Goal: Transaction & Acquisition: Purchase product/service

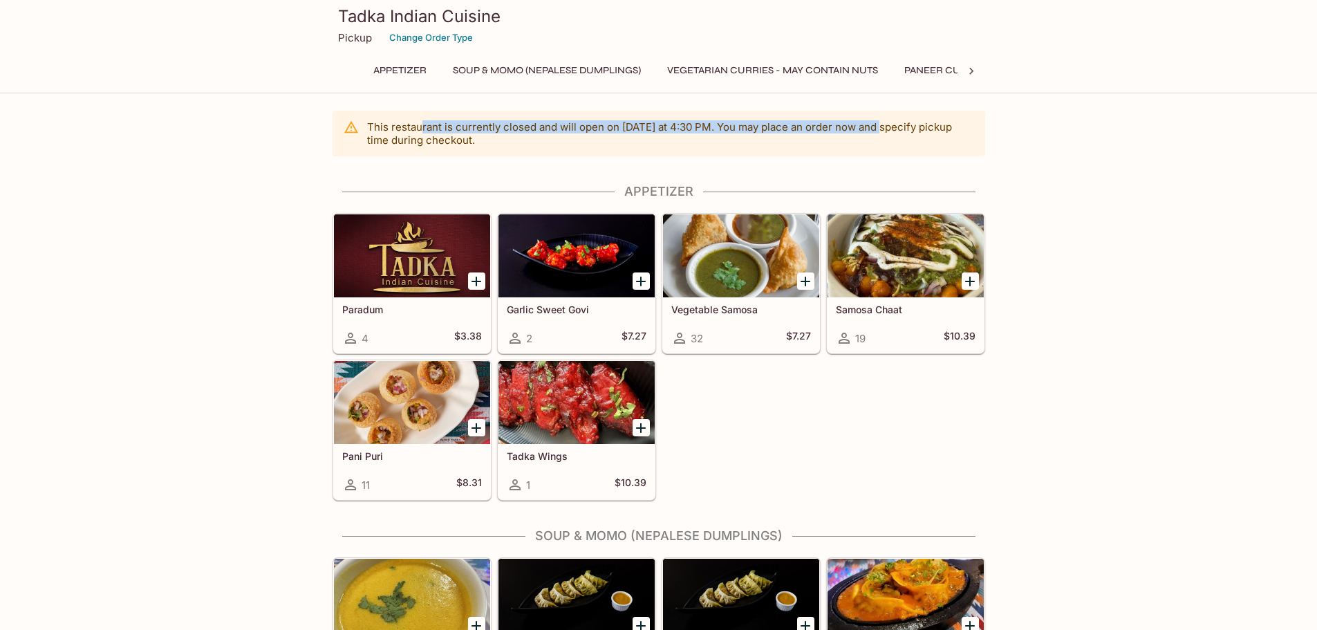
drag, startPoint x: 420, startPoint y: 123, endPoint x: 876, endPoint y: 133, distance: 456.3
click at [876, 133] on p "This restaurant is currently closed and will open [DATE] at 4:30 PM . You may p…" at bounding box center [670, 133] width 607 height 26
click at [474, 430] on icon "Add Pani Puri" at bounding box center [476, 428] width 17 height 17
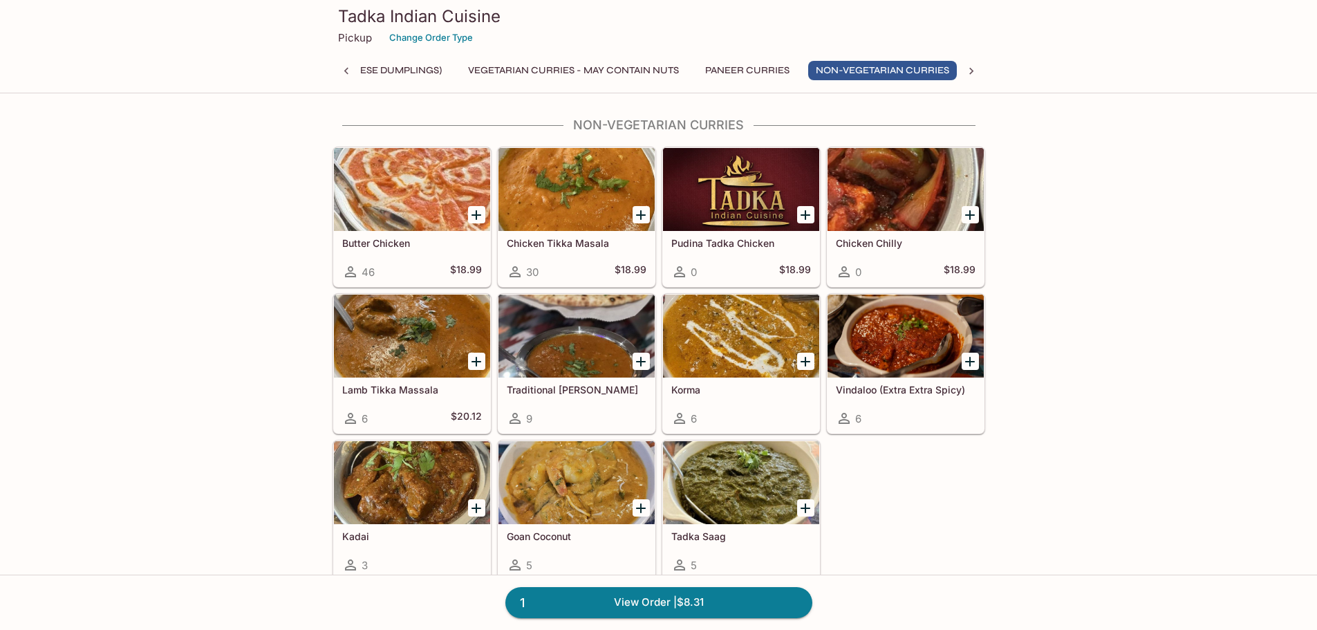
scroll to position [0, 204]
click at [475, 215] on icon "Add Butter Chicken" at bounding box center [476, 215] width 10 height 10
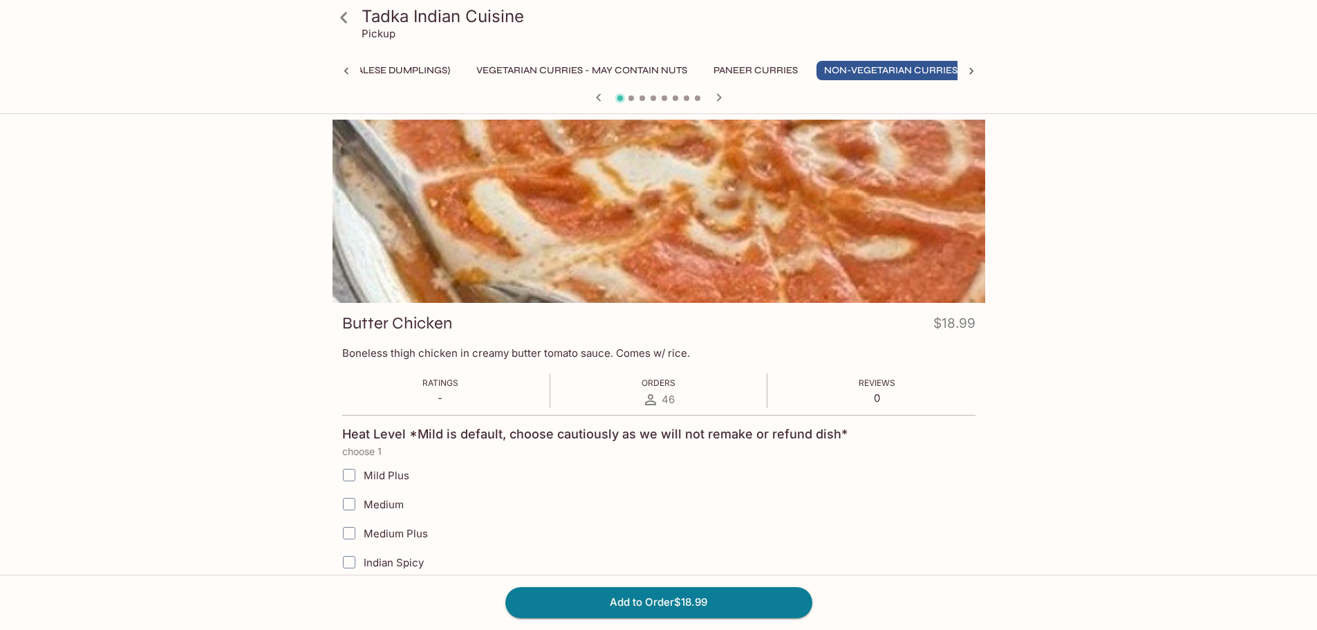
scroll to position [0, 204]
click at [395, 471] on span "Mild Plus" at bounding box center [387, 475] width 46 height 13
click at [363, 471] on input "Mild Plus" at bounding box center [349, 475] width 28 height 28
checkbox input "true"
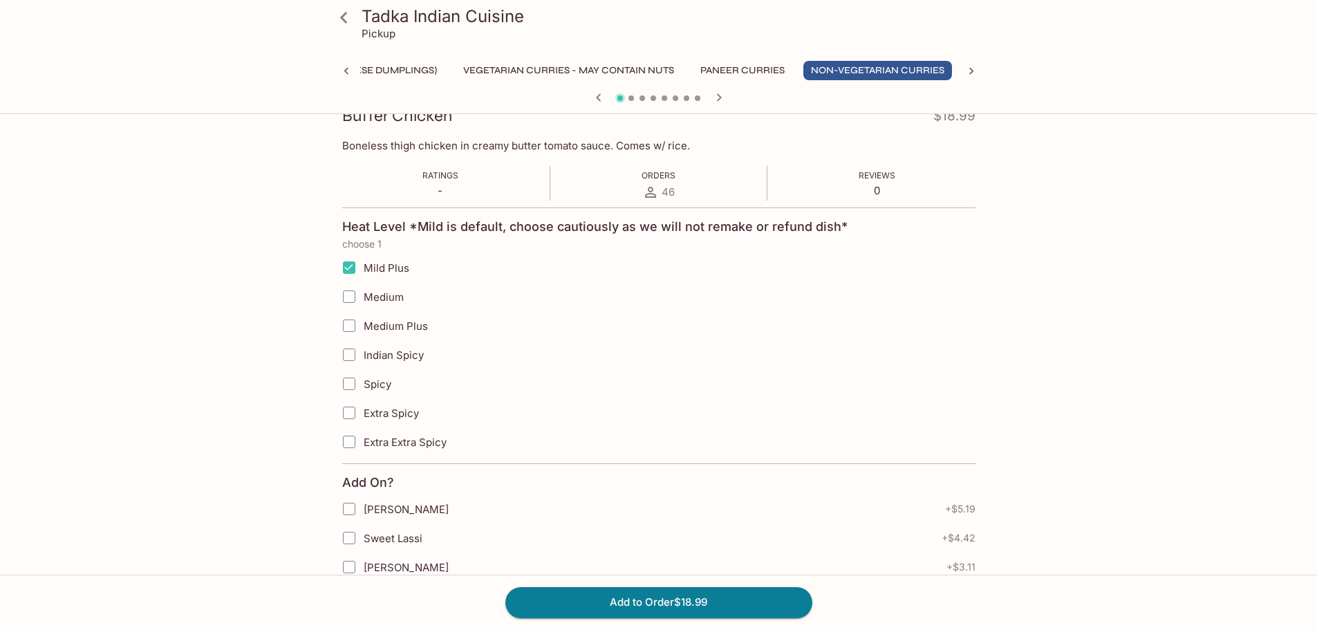
scroll to position [276, 0]
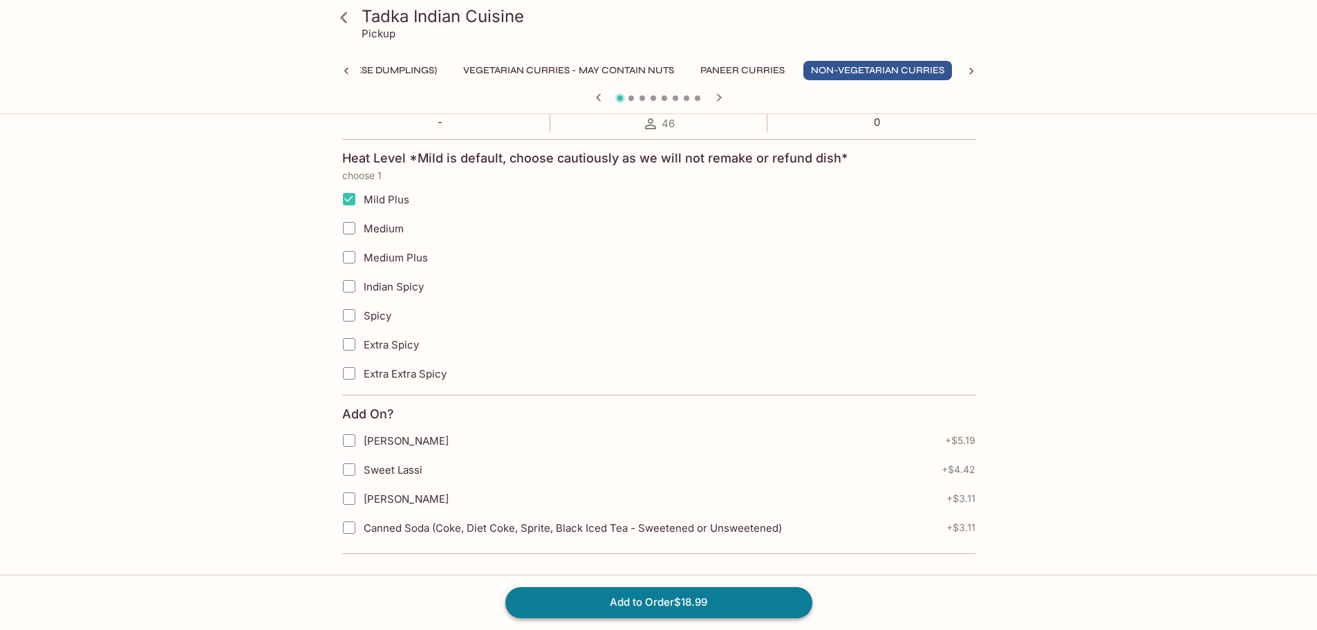
click at [627, 599] on button "Add to Order $18.99" at bounding box center [658, 602] width 307 height 30
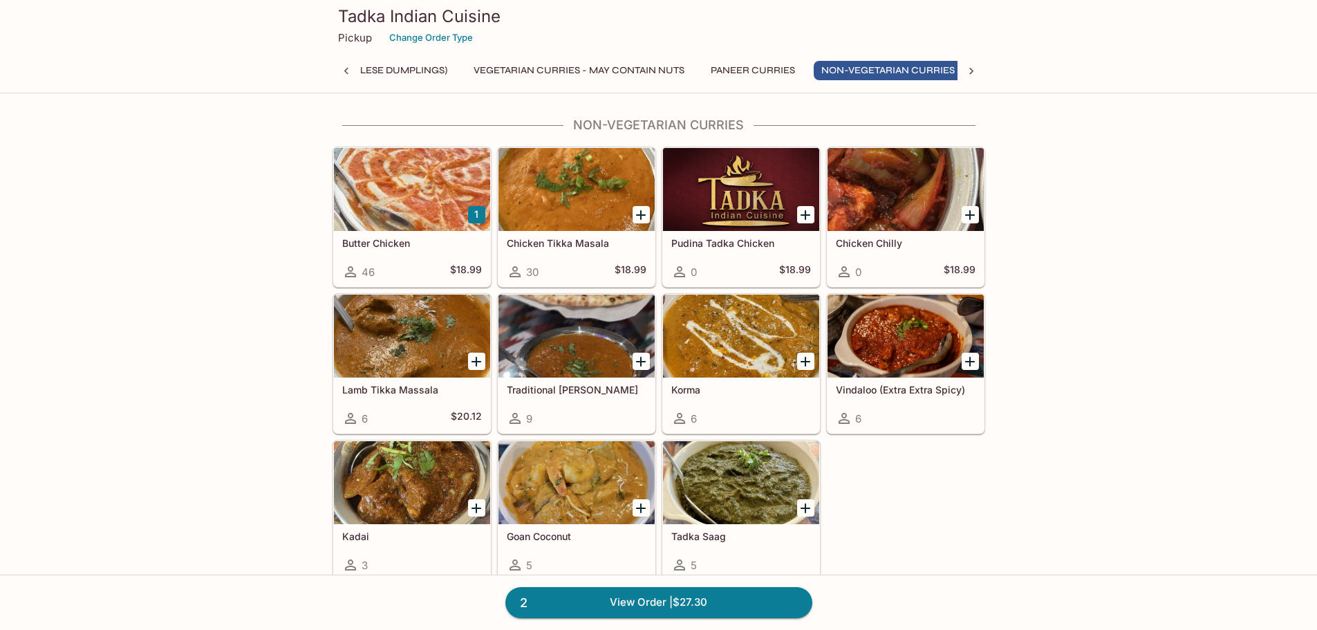
scroll to position [0, 204]
click at [477, 363] on icon "Add Lamb Tikka Massala" at bounding box center [476, 362] width 10 height 10
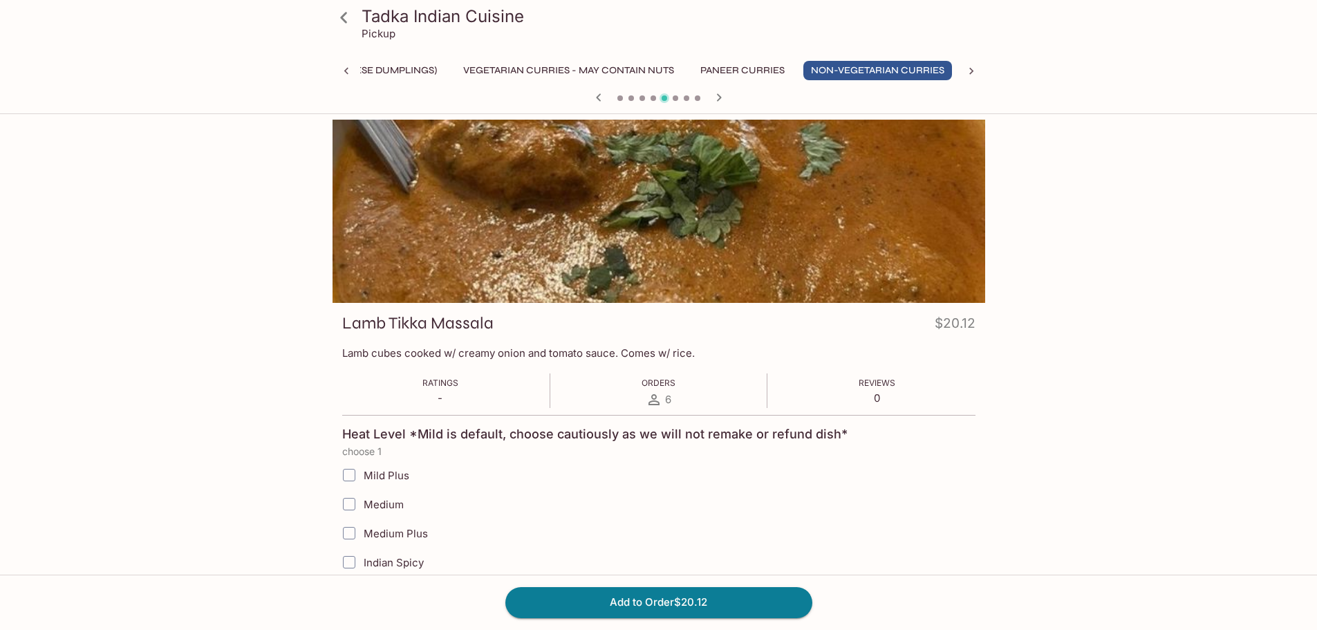
scroll to position [0, 204]
click at [393, 475] on span "Mild Plus" at bounding box center [387, 475] width 46 height 13
click at [363, 475] on input "Mild Plus" at bounding box center [349, 475] width 28 height 28
checkbox input "true"
click at [641, 605] on button "Add to Order $20.12" at bounding box center [658, 602] width 307 height 30
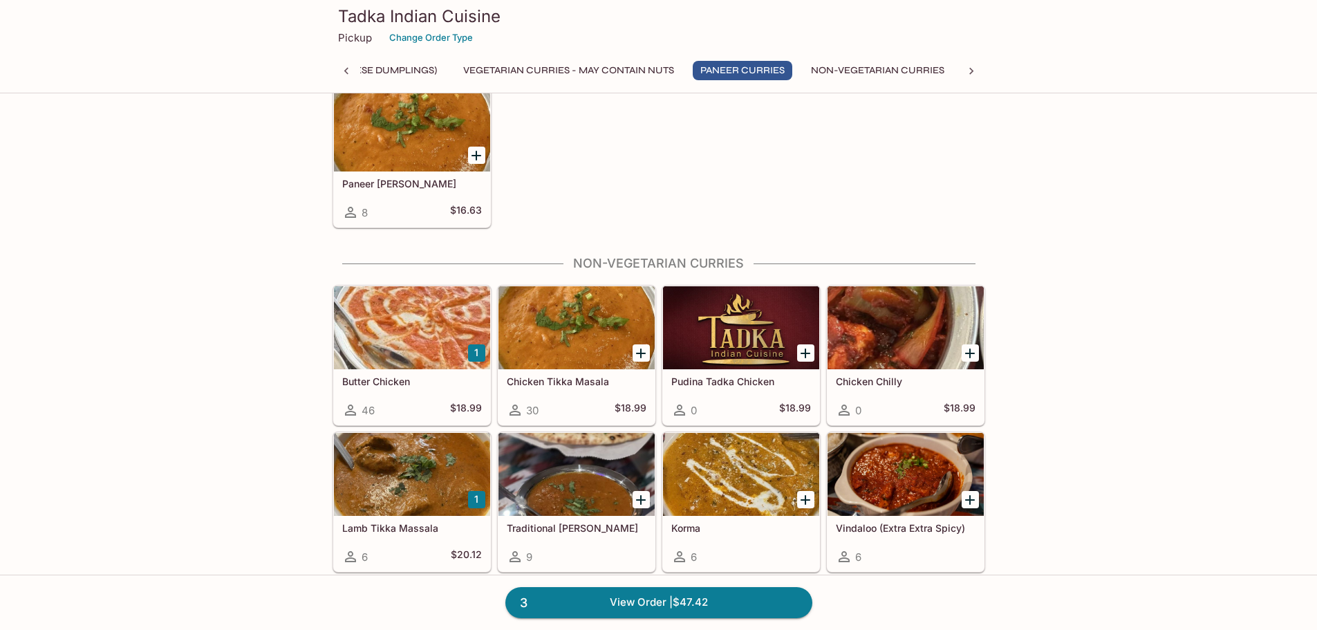
click at [805, 500] on icon "Add Korma" at bounding box center [805, 500] width 10 height 10
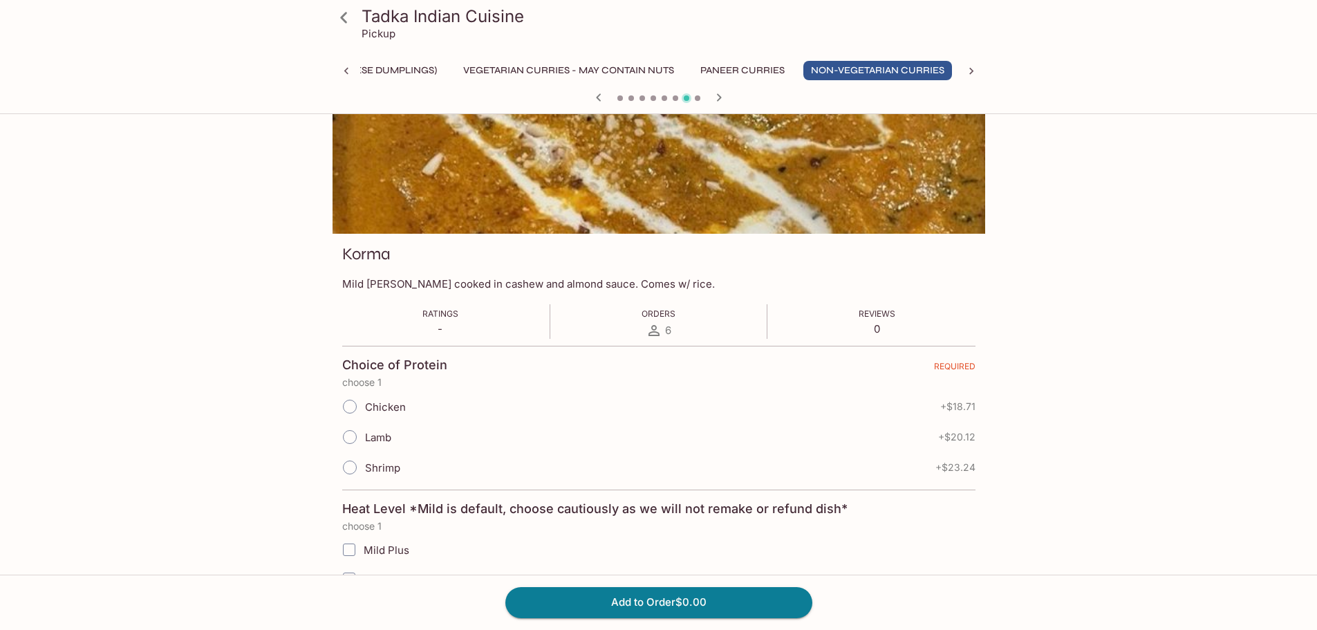
click at [380, 406] on span "Chicken" at bounding box center [385, 406] width 41 height 13
click at [364, 406] on input "Chicken" at bounding box center [349, 406] width 29 height 29
radio input "true"
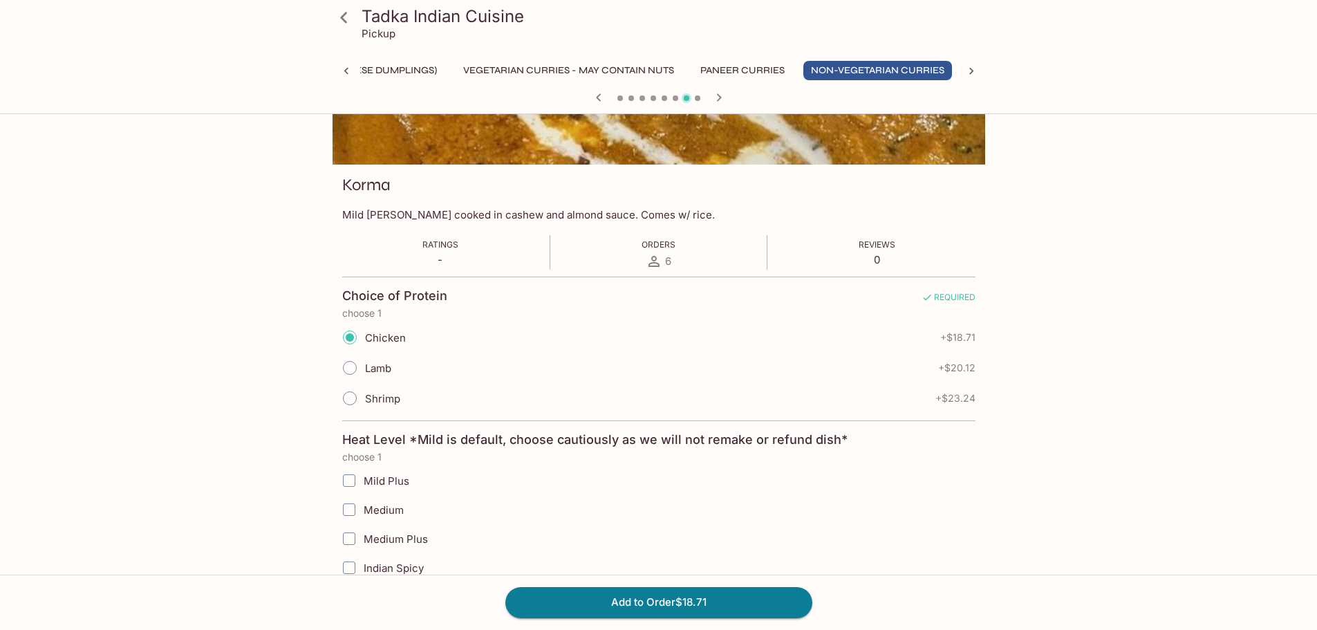
click at [386, 487] on span "Mild Plus" at bounding box center [387, 480] width 46 height 13
click at [363, 487] on input "Mild Plus" at bounding box center [349, 481] width 28 height 28
checkbox input "true"
click at [635, 610] on button "Add to Order $18.71" at bounding box center [658, 602] width 307 height 30
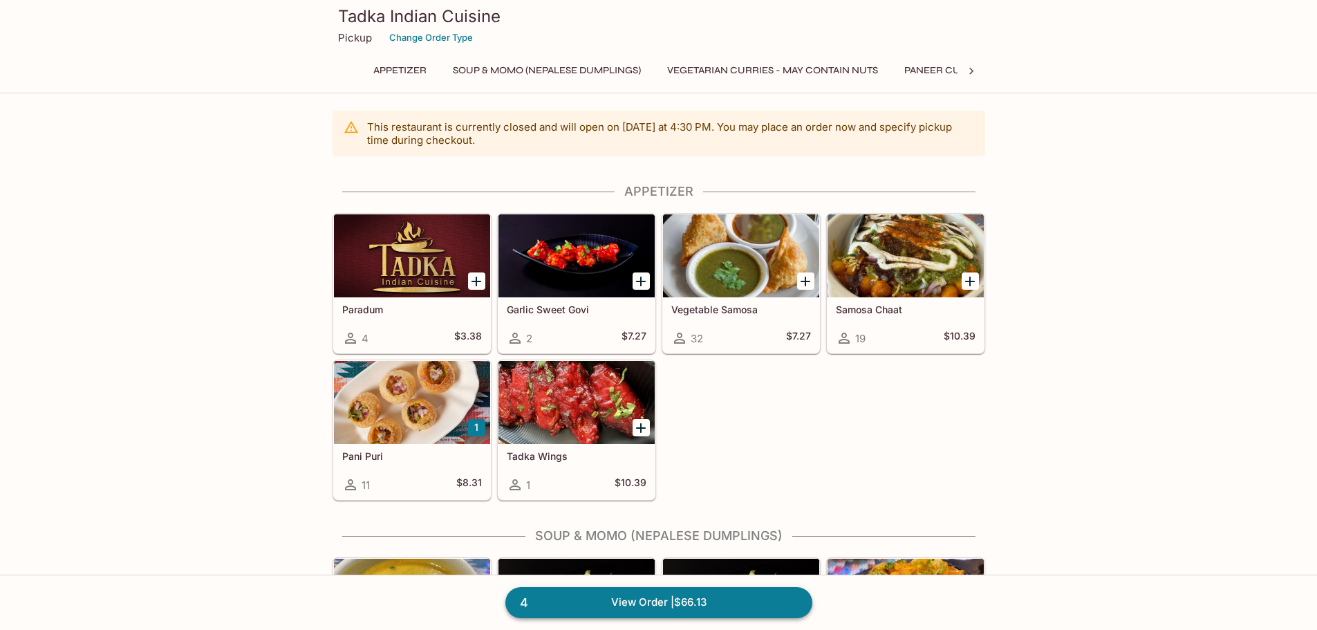
click at [684, 605] on link "4 View Order | $66.13" at bounding box center [658, 602] width 307 height 30
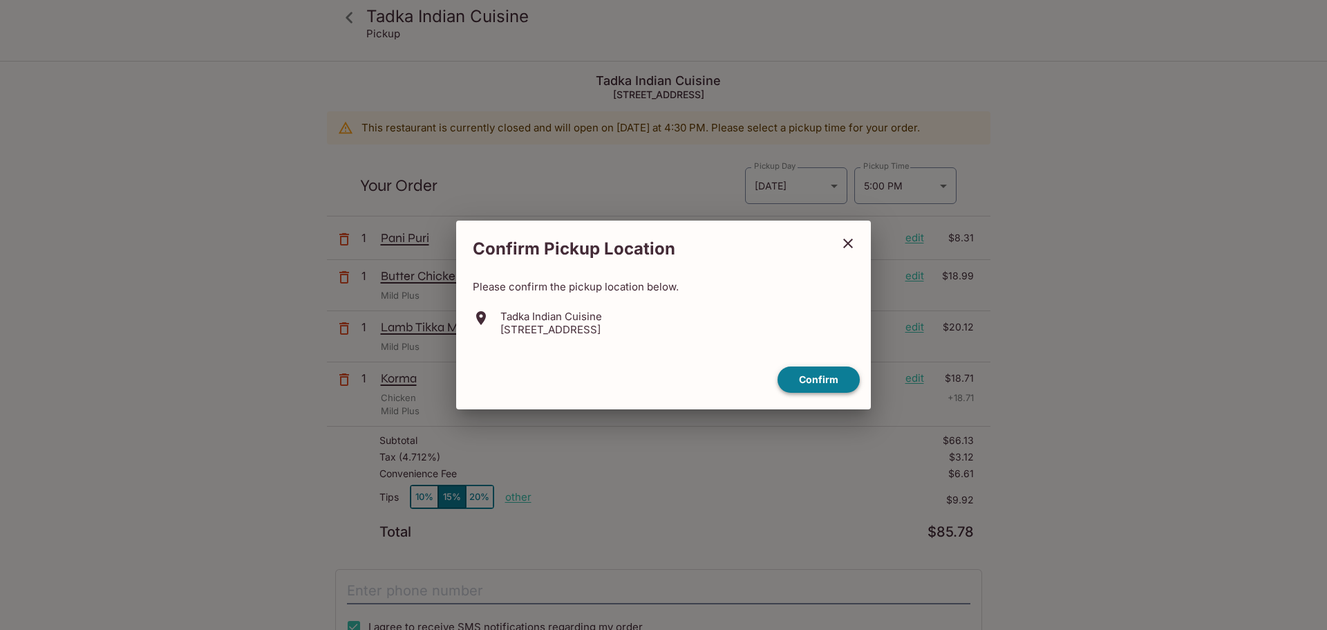
click at [811, 378] on button "Confirm" at bounding box center [819, 379] width 82 height 27
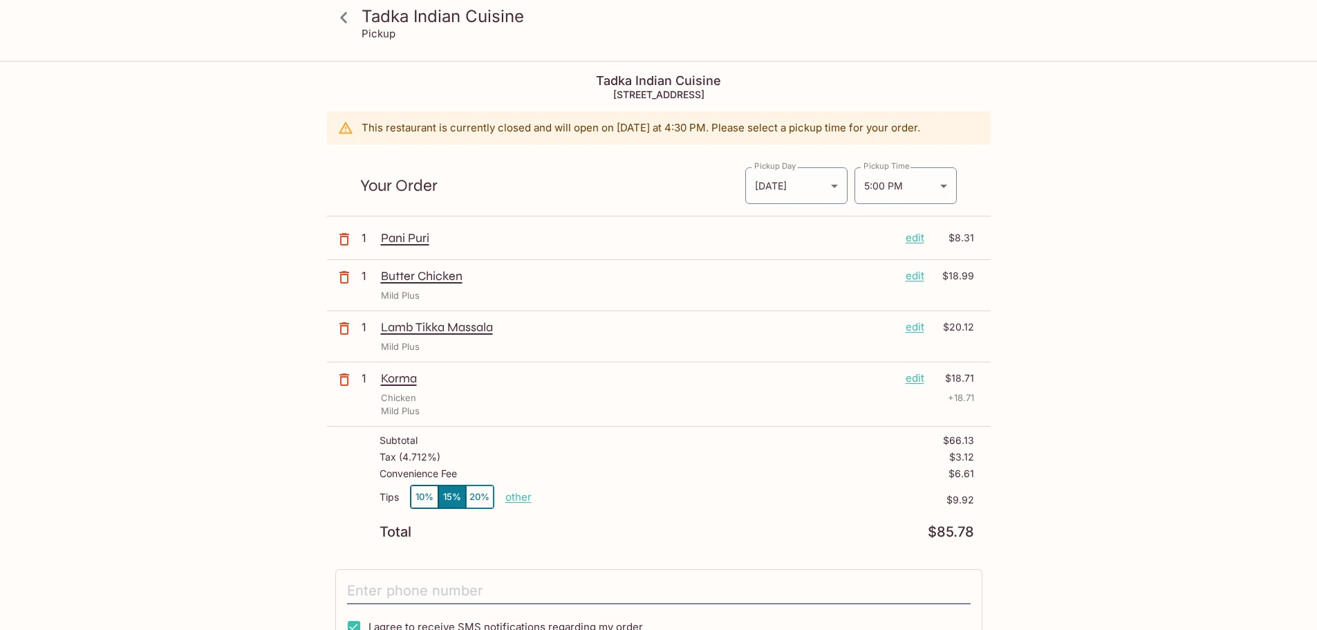
click at [340, 329] on icon "button" at bounding box center [344, 328] width 10 height 12
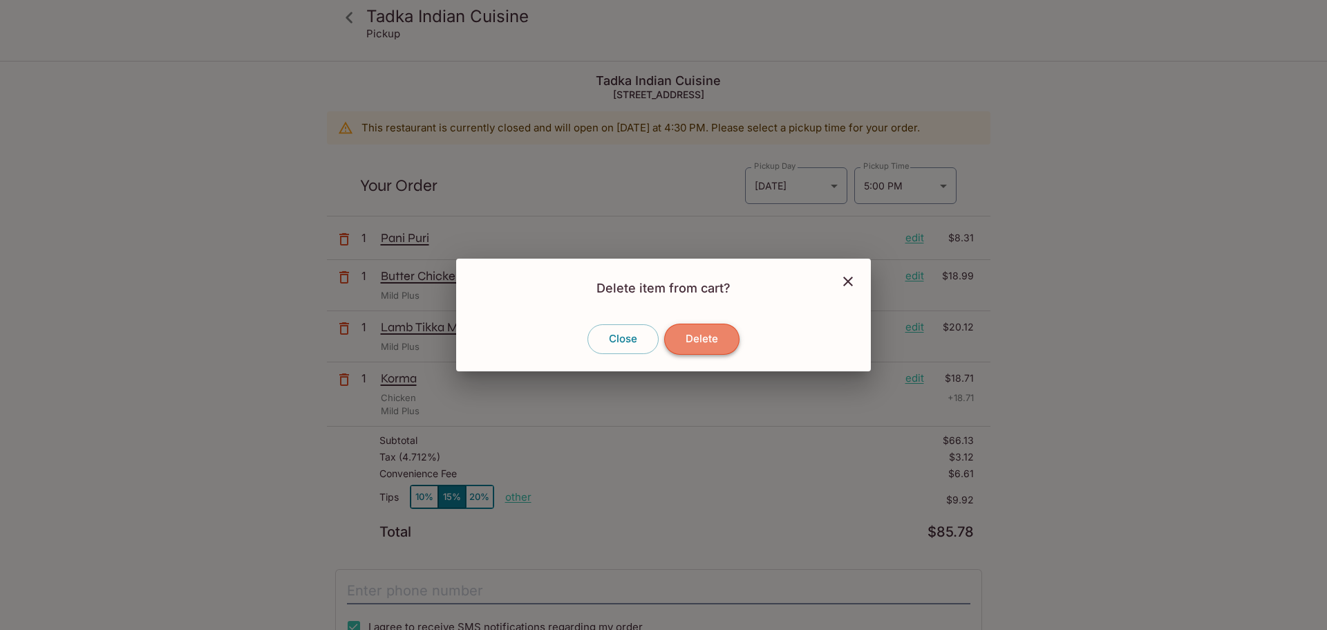
click at [692, 336] on button "Delete" at bounding box center [701, 338] width 75 height 30
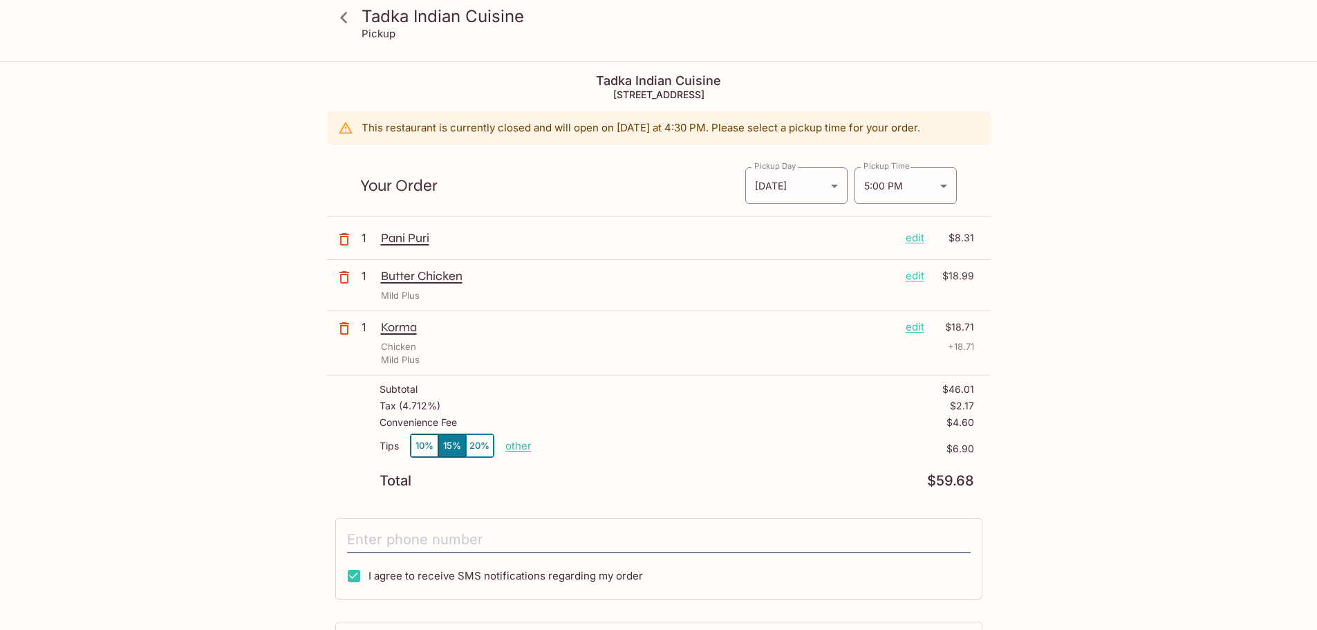
click at [342, 330] on icon "button" at bounding box center [344, 328] width 17 height 17
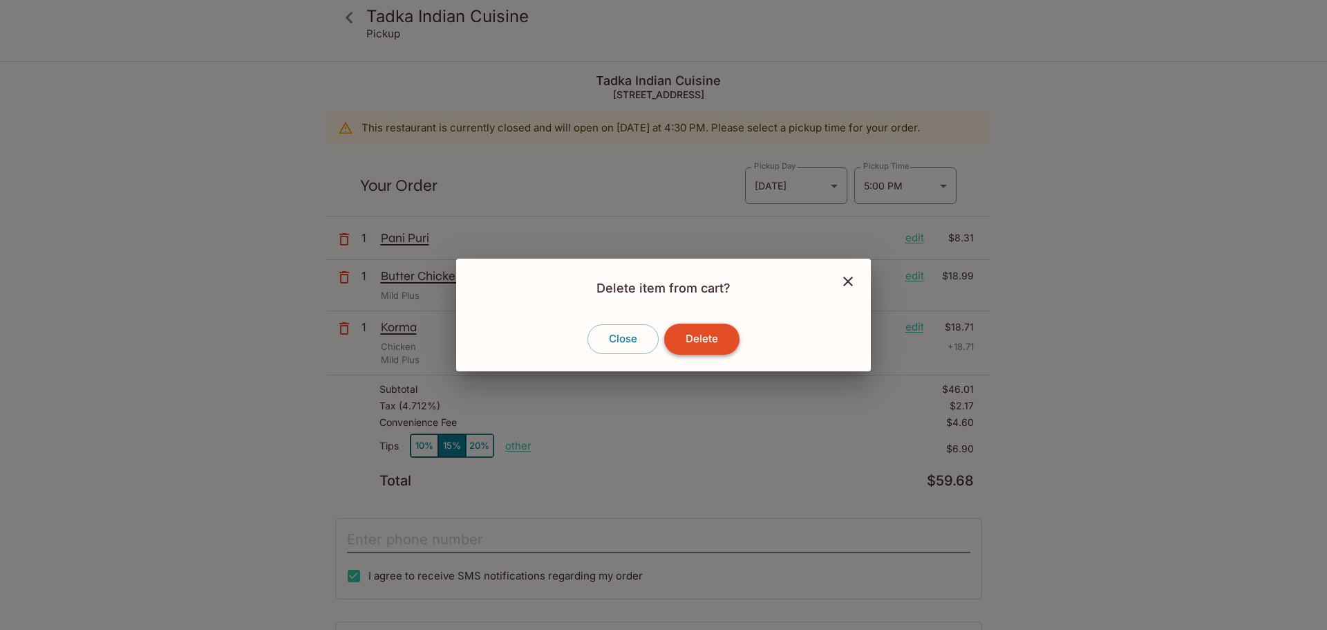
click at [713, 330] on button "Delete" at bounding box center [701, 338] width 75 height 30
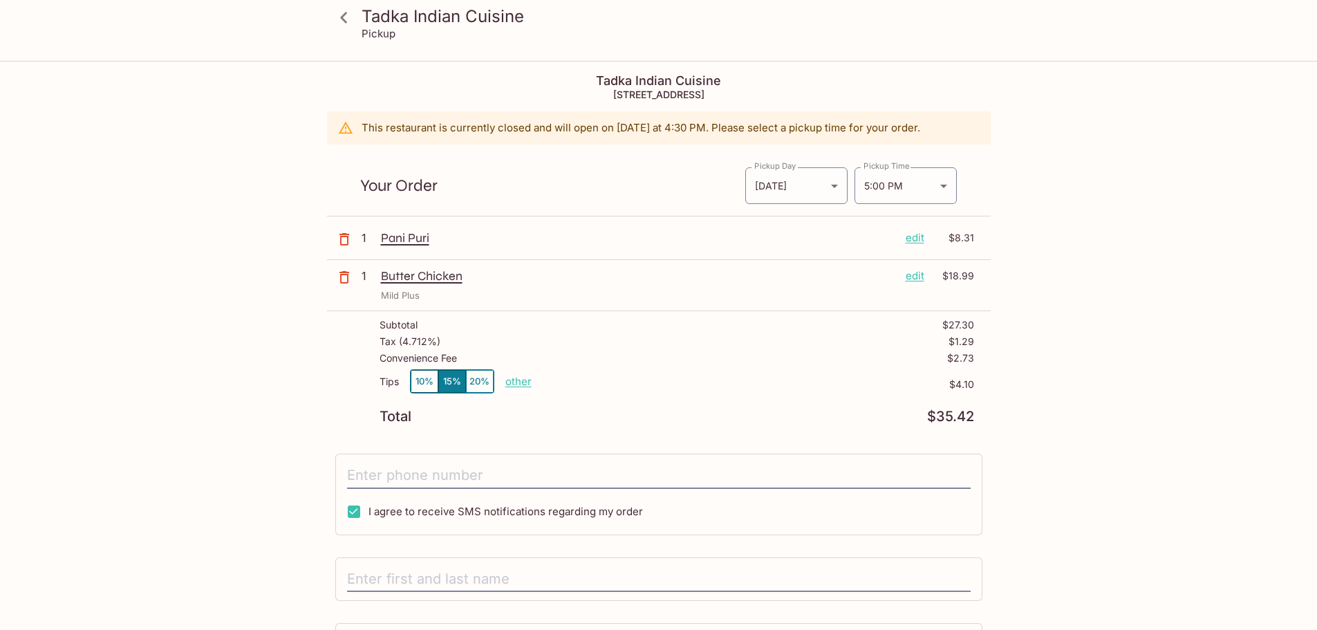
click at [345, 18] on icon at bounding box center [344, 18] width 24 height 24
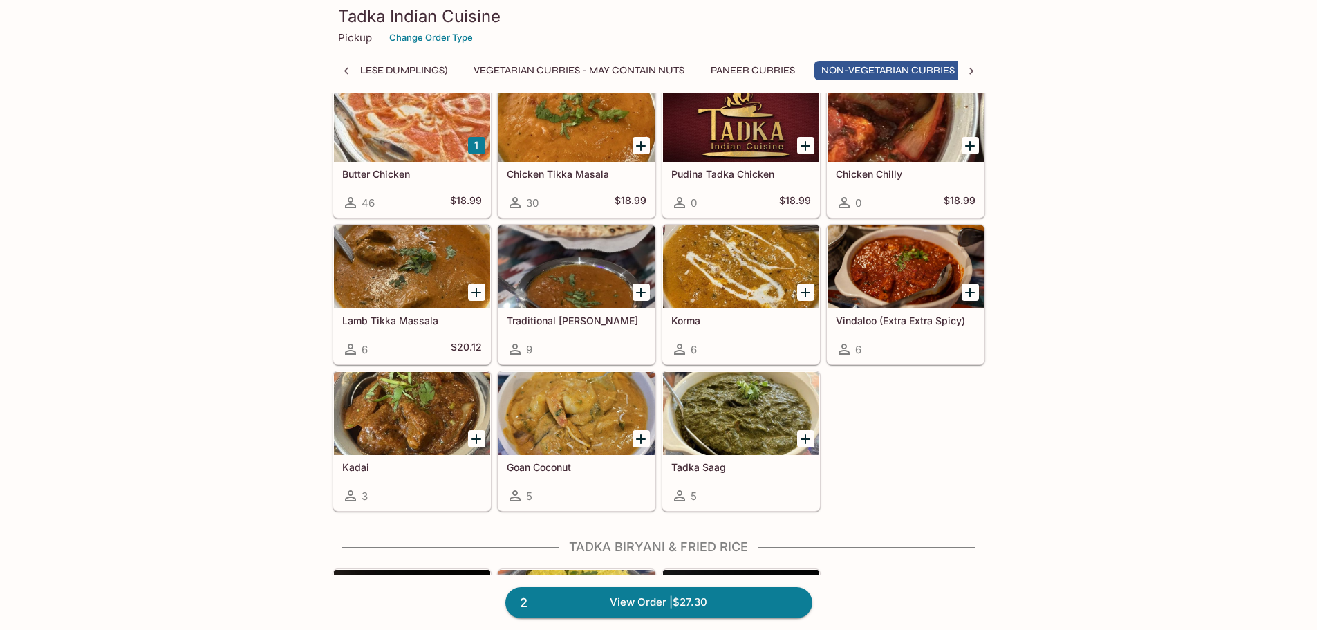
scroll to position [0, 204]
click at [808, 291] on icon "Add Korma" at bounding box center [805, 292] width 17 height 17
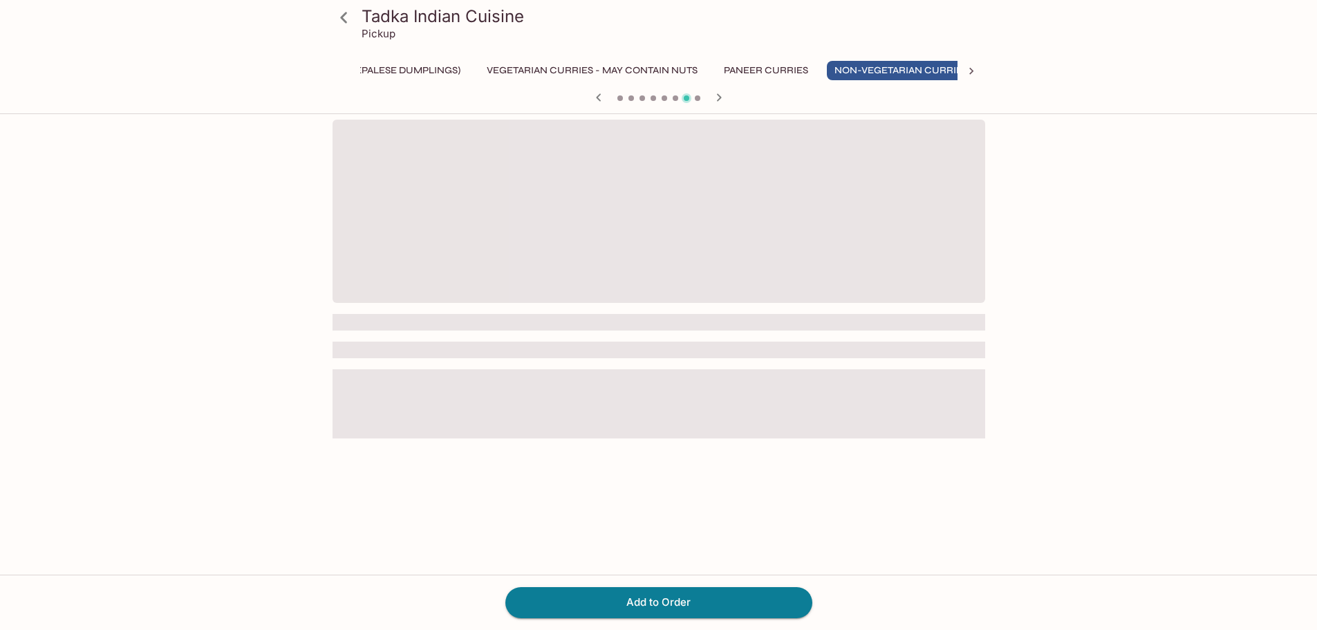
scroll to position [0, 204]
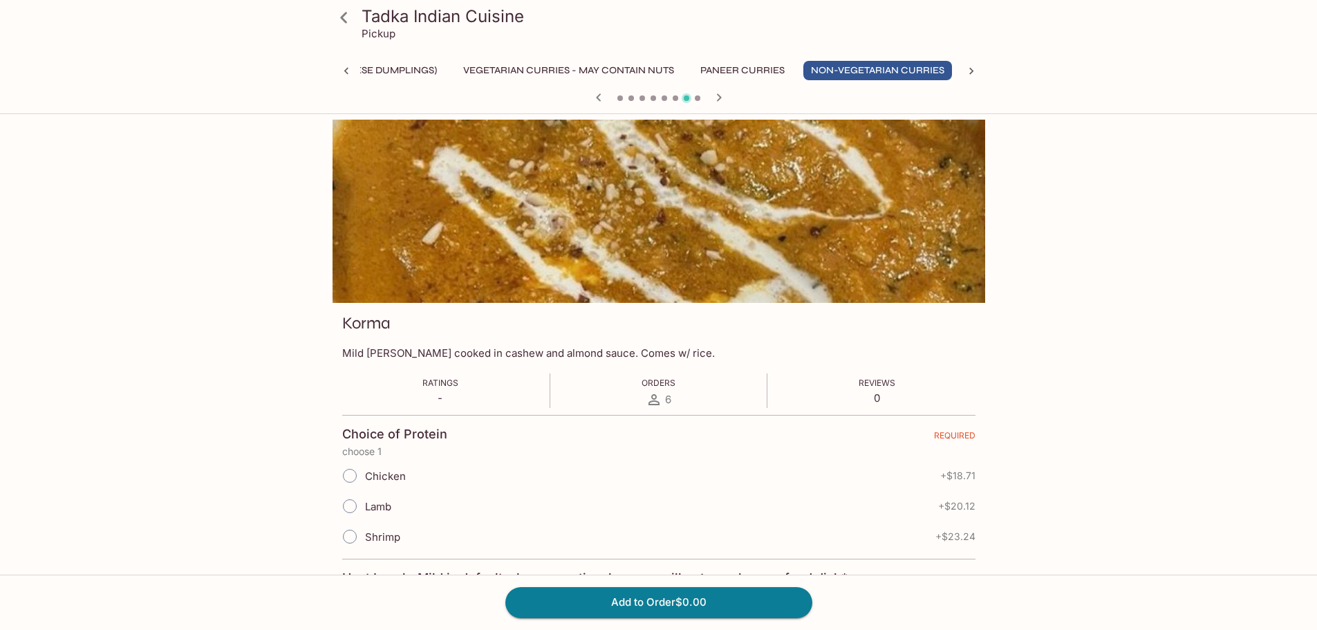
click at [375, 509] on span "Lamb" at bounding box center [378, 506] width 26 height 13
click at [364, 509] on input "Lamb" at bounding box center [349, 505] width 29 height 29
radio input "true"
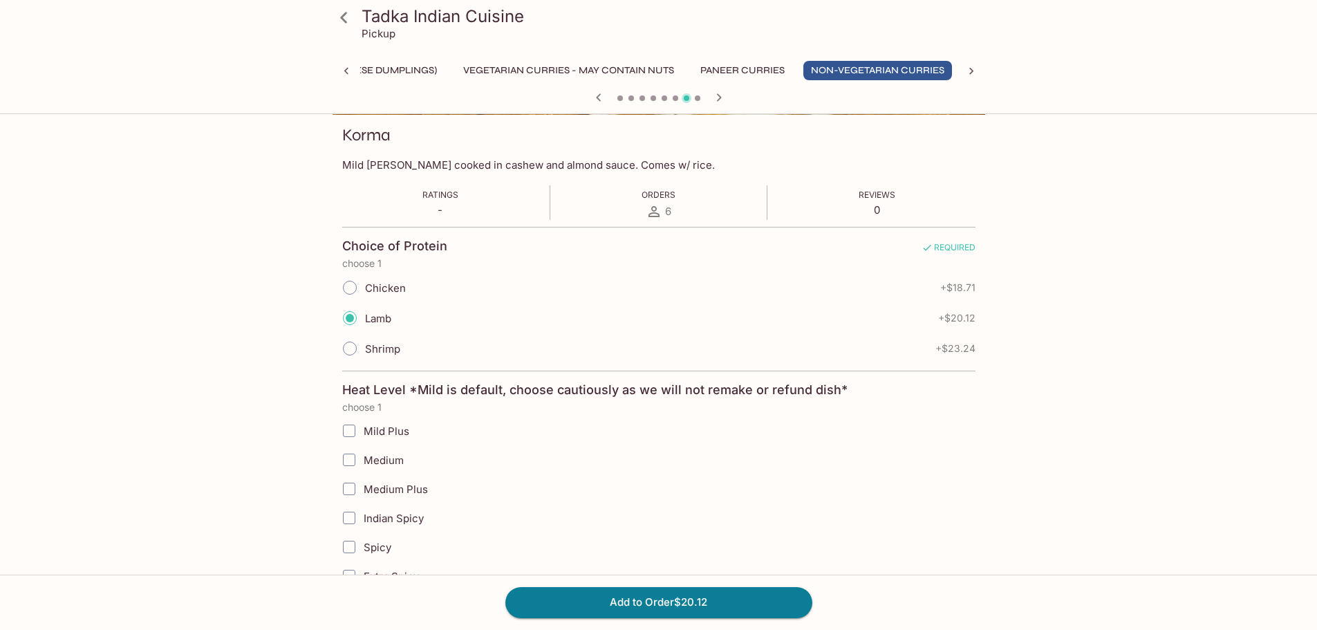
scroll to position [207, 0]
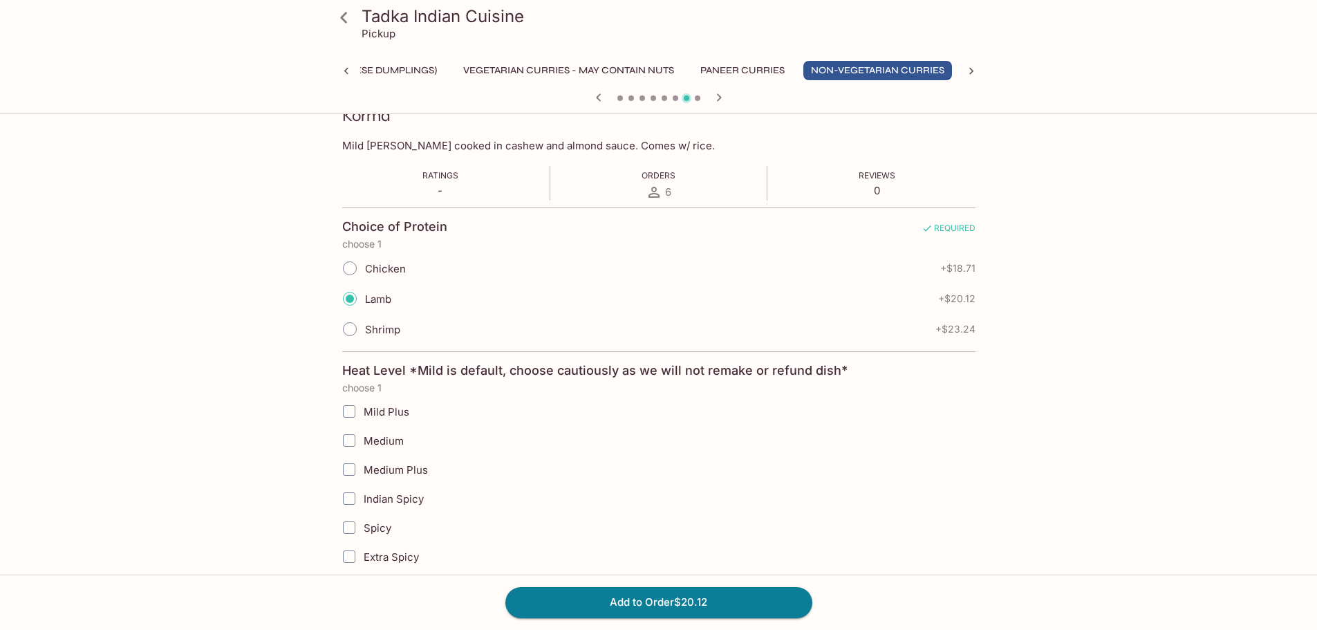
click at [393, 413] on span "Mild Plus" at bounding box center [387, 411] width 46 height 13
click at [363, 413] on input "Mild Plus" at bounding box center [349, 411] width 28 height 28
checkbox input "true"
click at [628, 616] on button "Add to Order $20.12" at bounding box center [658, 602] width 307 height 30
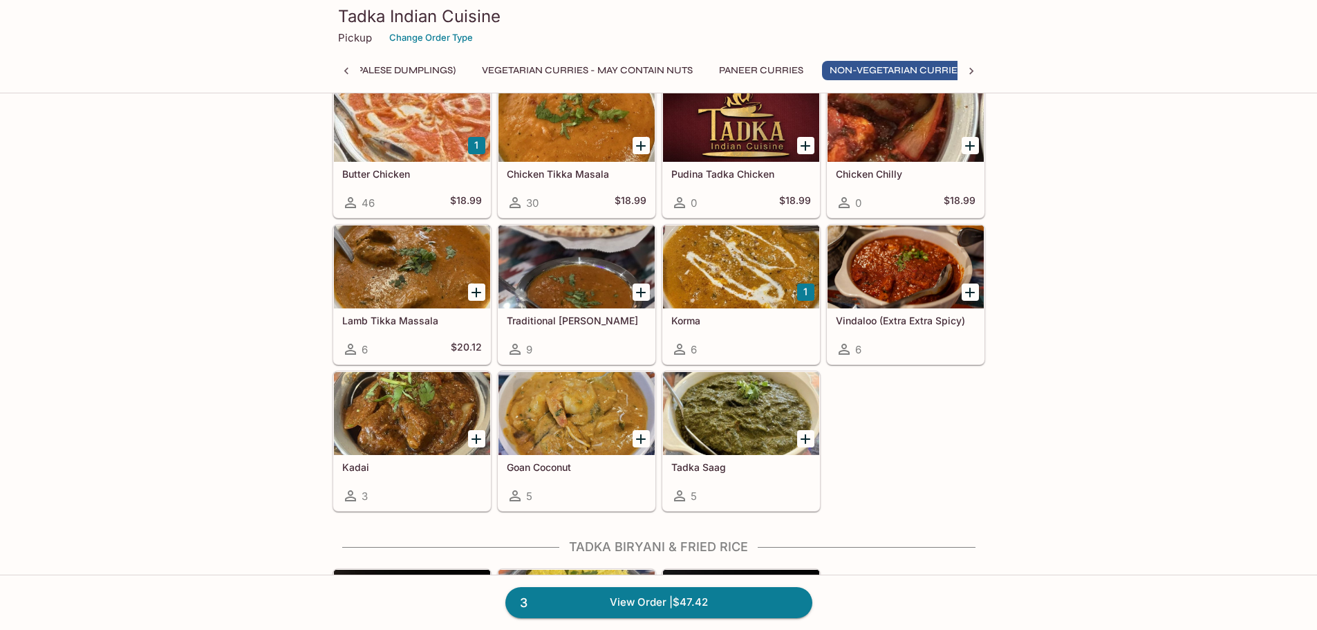
scroll to position [0, 204]
click at [643, 440] on icon "Add Goan Coconut" at bounding box center [640, 439] width 17 height 17
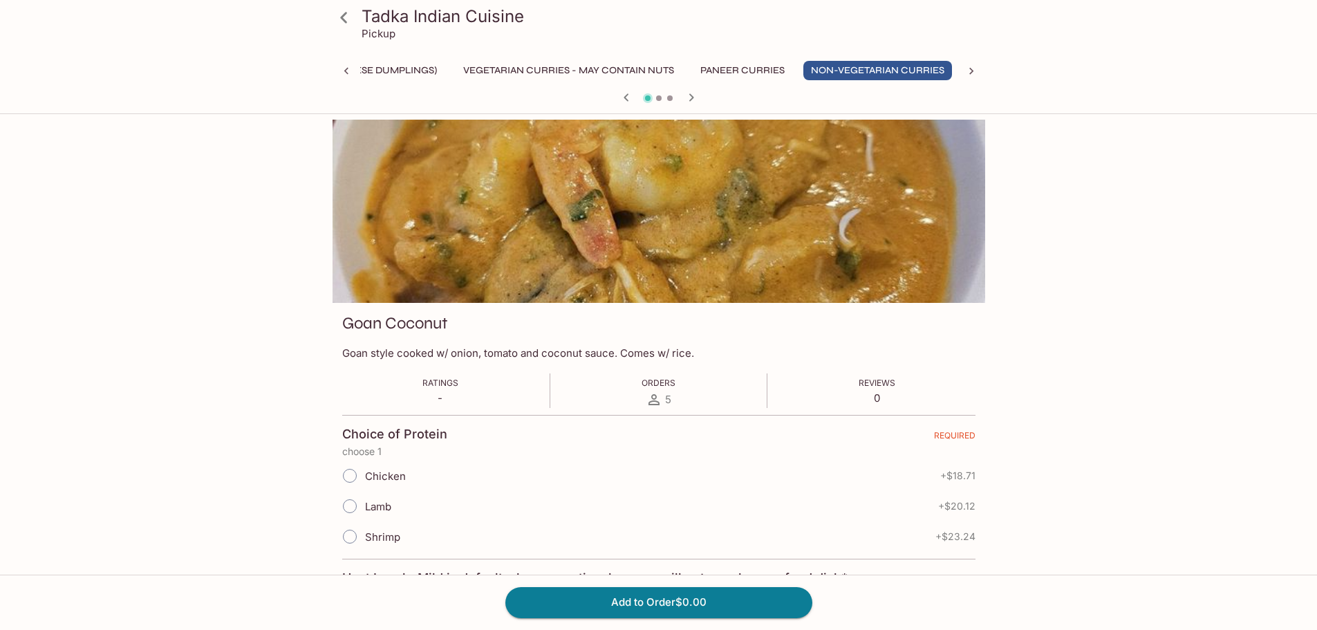
scroll to position [69, 0]
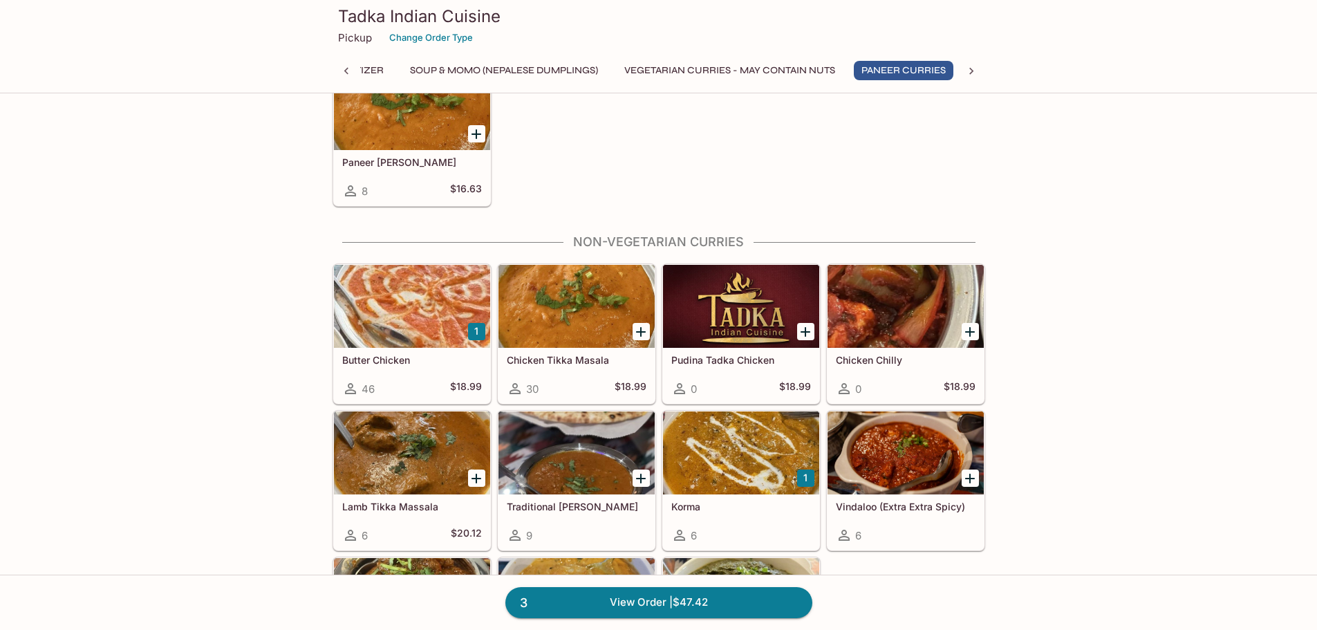
scroll to position [0, 44]
click at [460, 362] on h5 "Butter Chicken" at bounding box center [412, 360] width 140 height 12
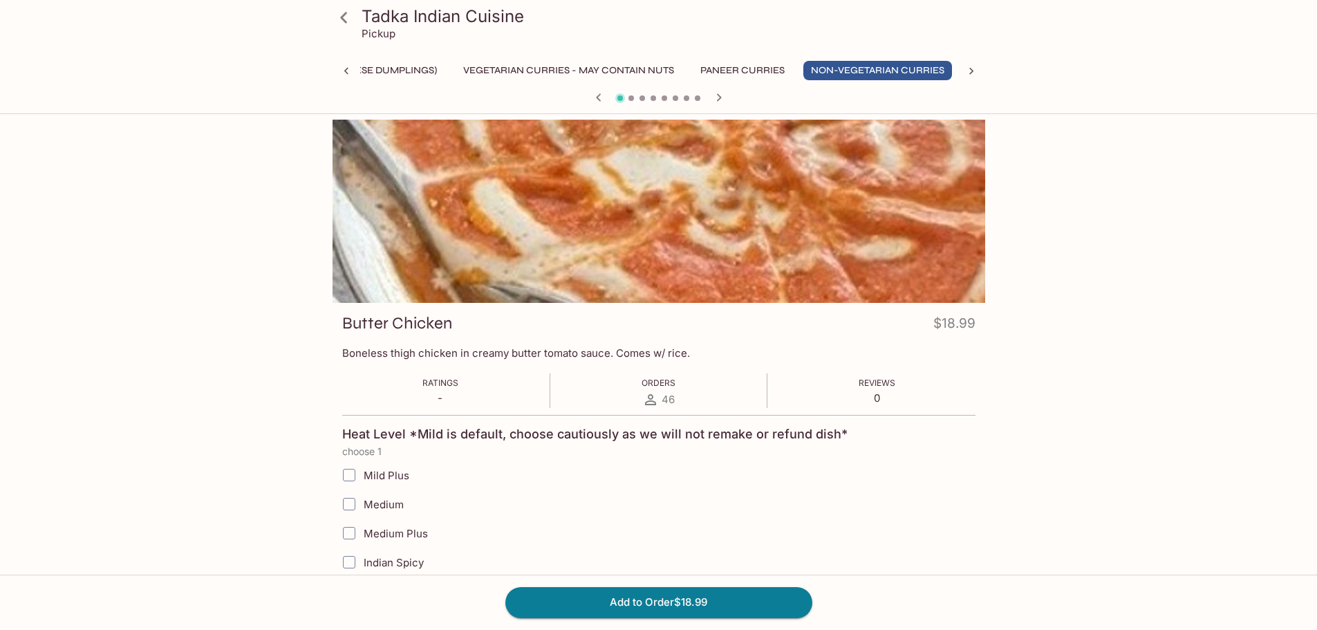
scroll to position [0, 204]
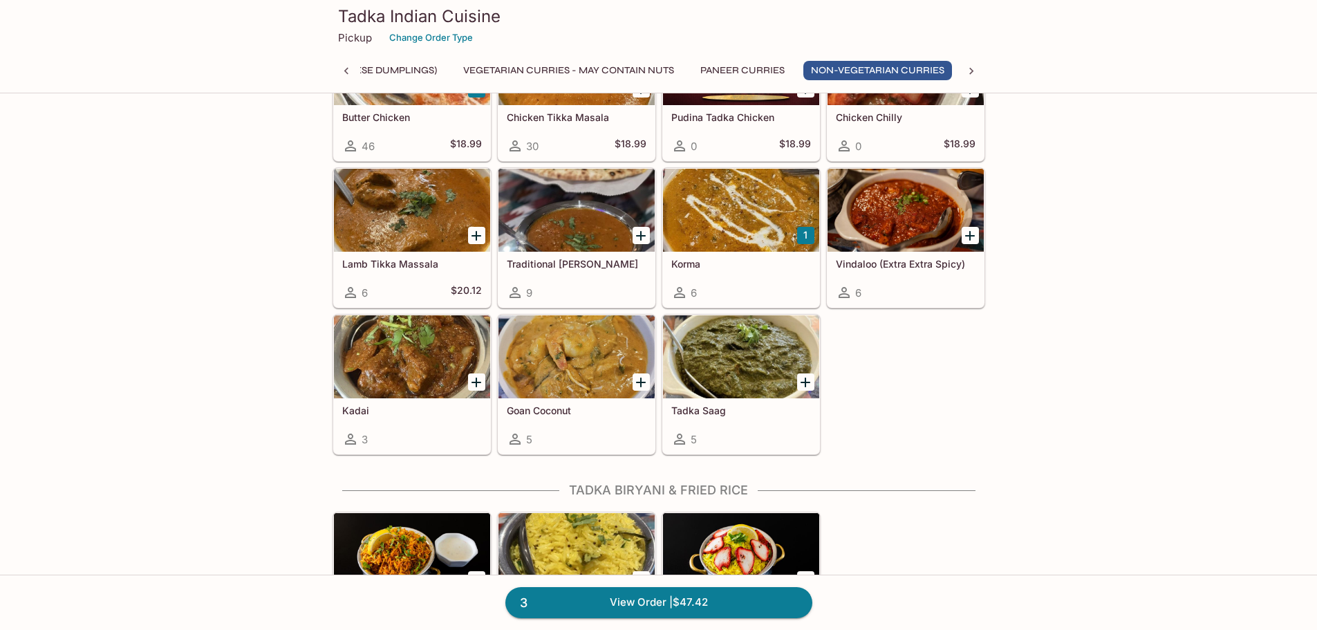
scroll to position [1611, 0]
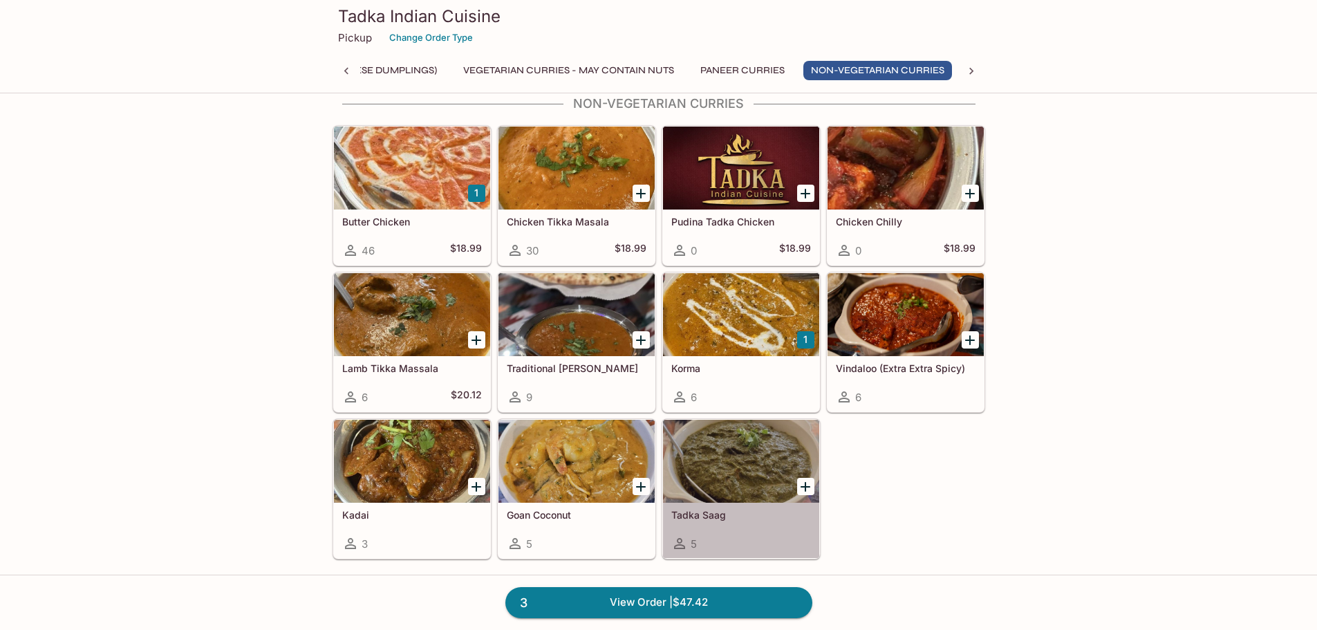
click at [719, 509] on h5 "Tadka Saag" at bounding box center [741, 515] width 140 height 12
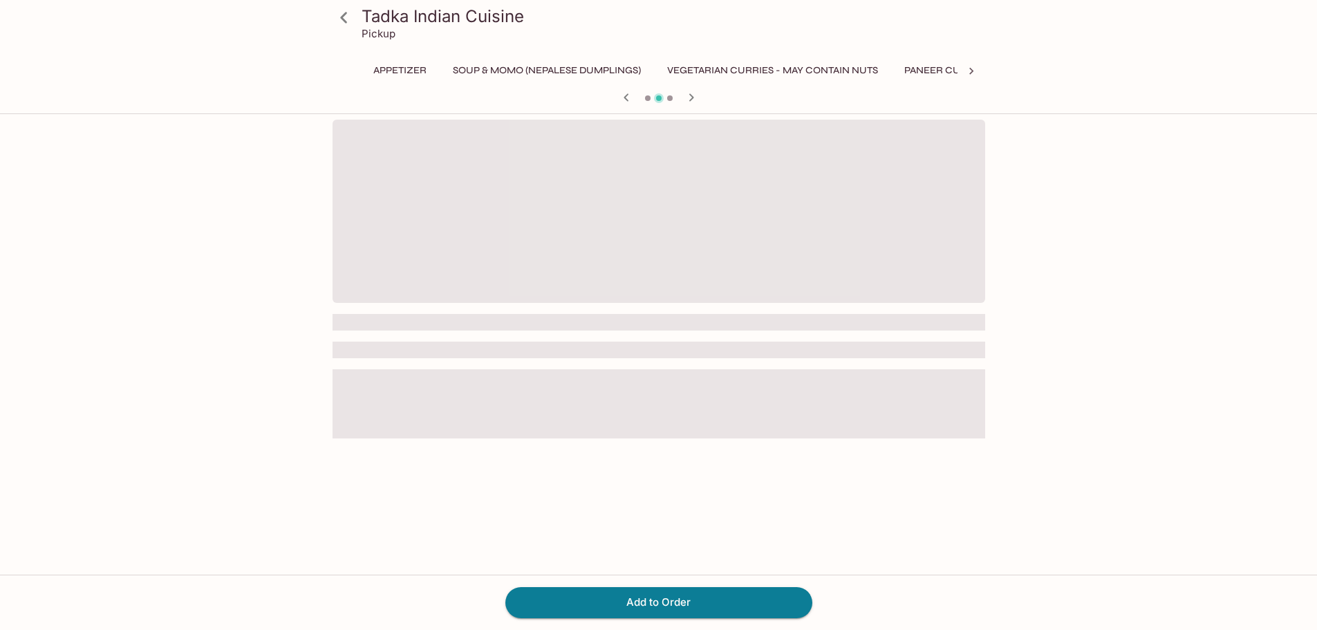
scroll to position [0, 204]
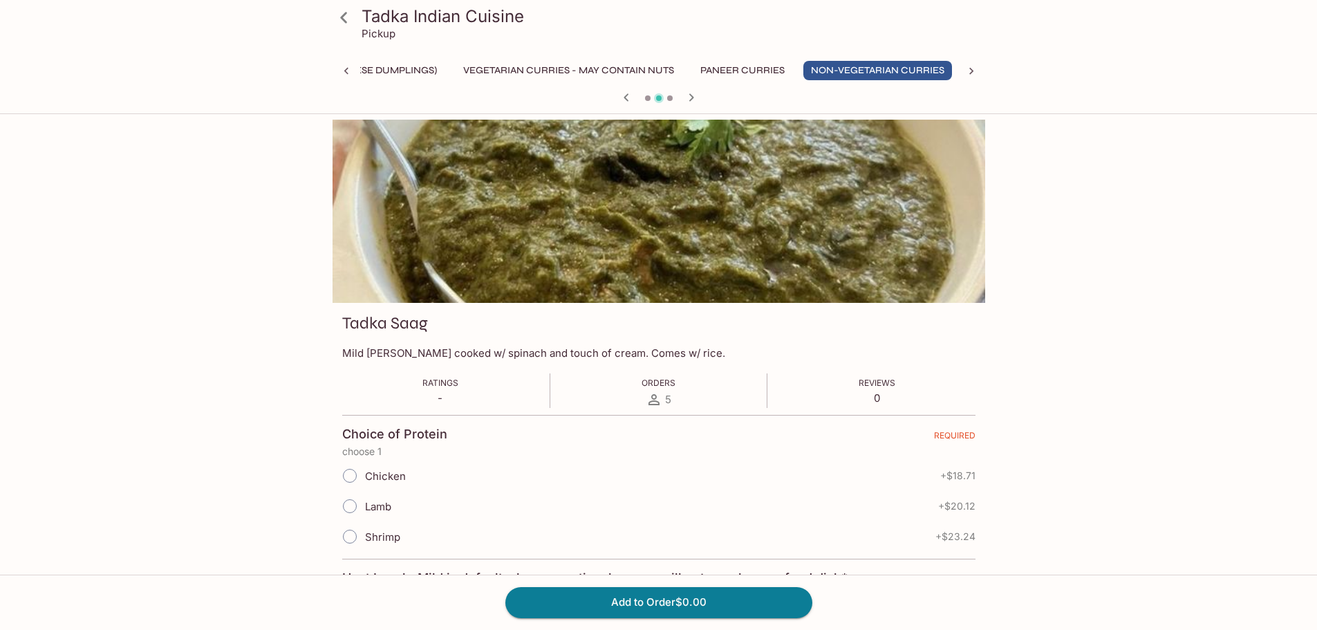
click at [367, 478] on span "Chicken" at bounding box center [385, 475] width 41 height 13
click at [364, 478] on input "Chicken" at bounding box center [349, 475] width 29 height 29
radio input "true"
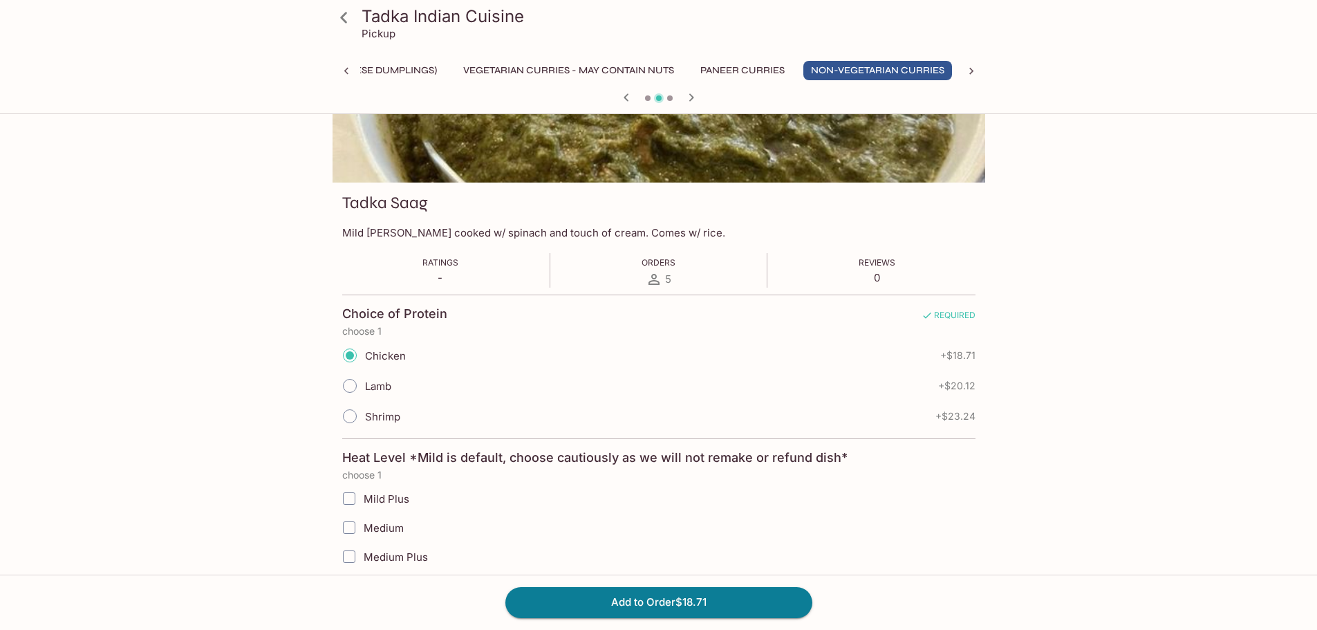
scroll to position [138, 0]
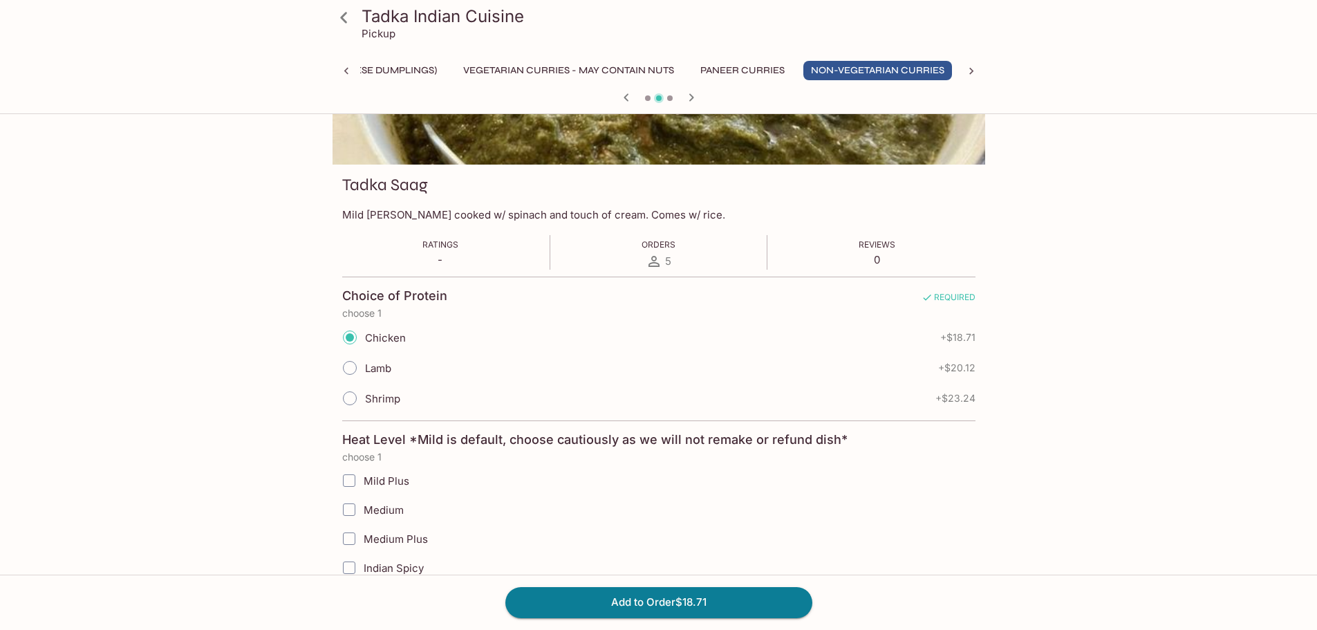
click at [401, 474] on span "Mild Plus" at bounding box center [387, 480] width 46 height 13
click at [363, 474] on input "Mild Plus" at bounding box center [349, 481] width 28 height 28
checkbox input "true"
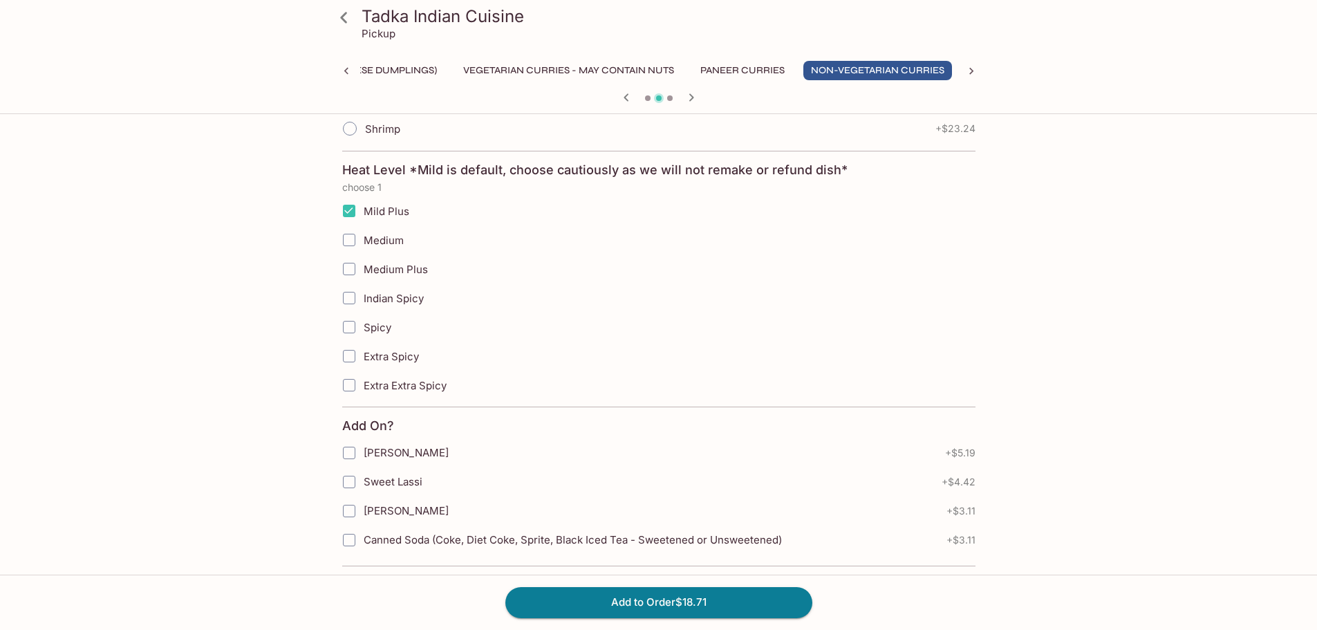
scroll to position [420, 0]
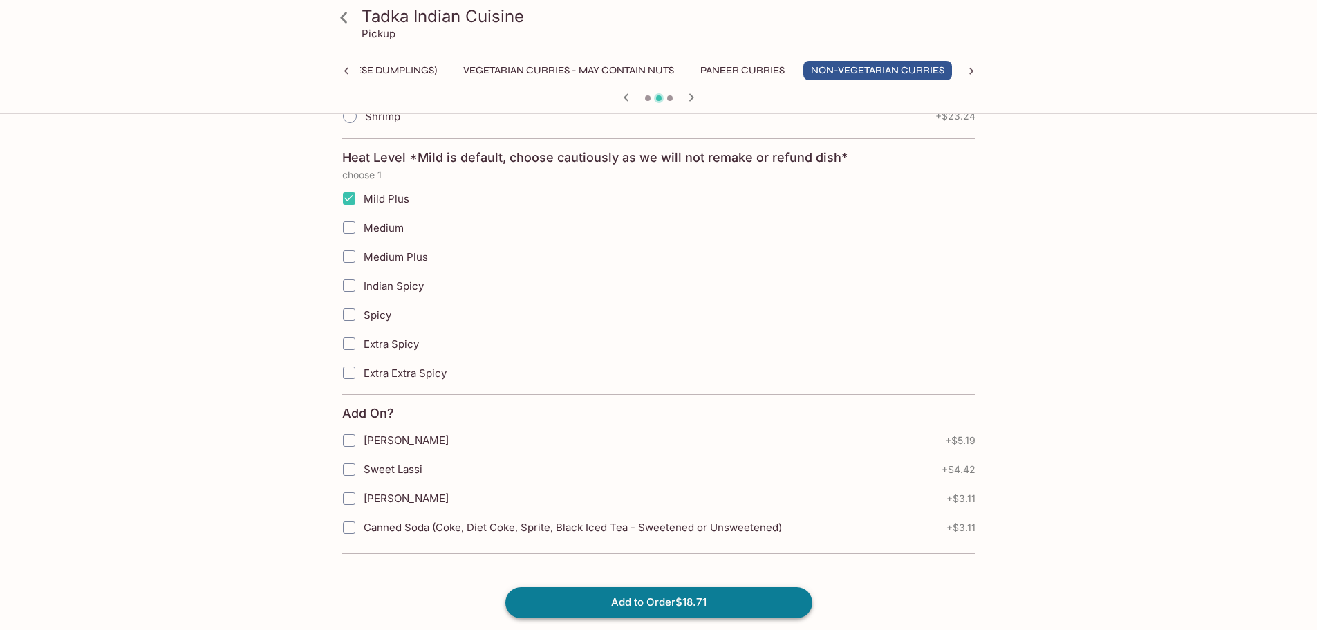
click at [659, 608] on button "Add to Order $18.71" at bounding box center [658, 602] width 307 height 30
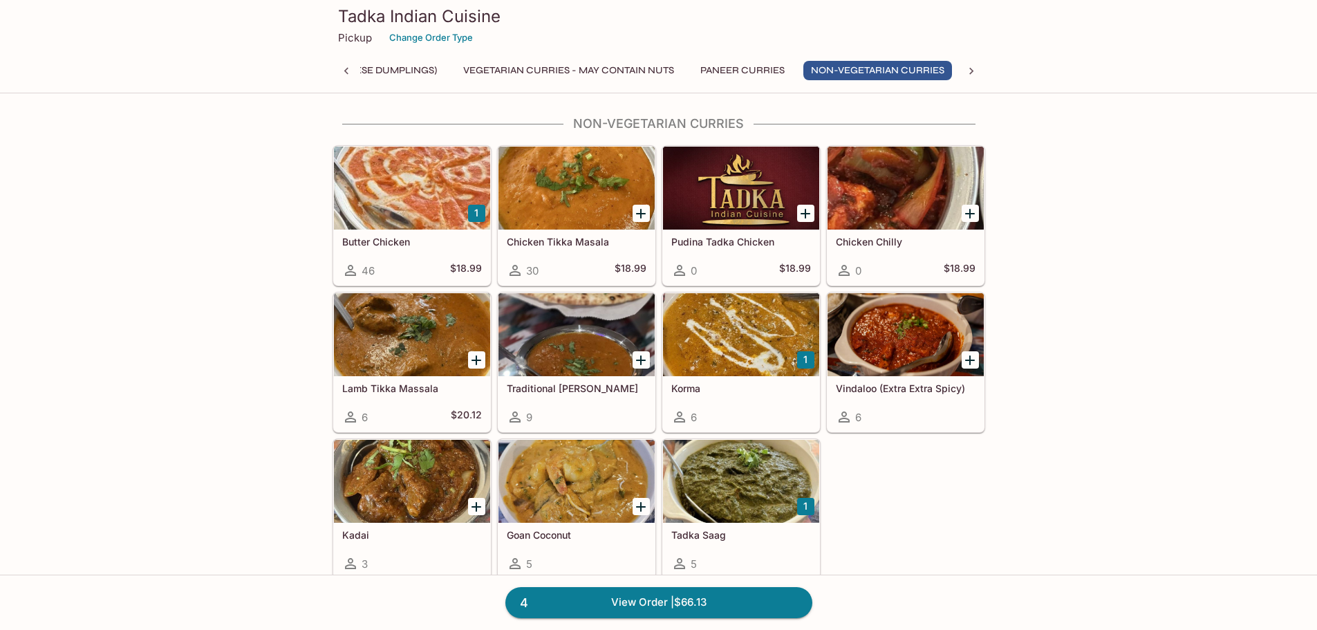
scroll to position [1590, 0]
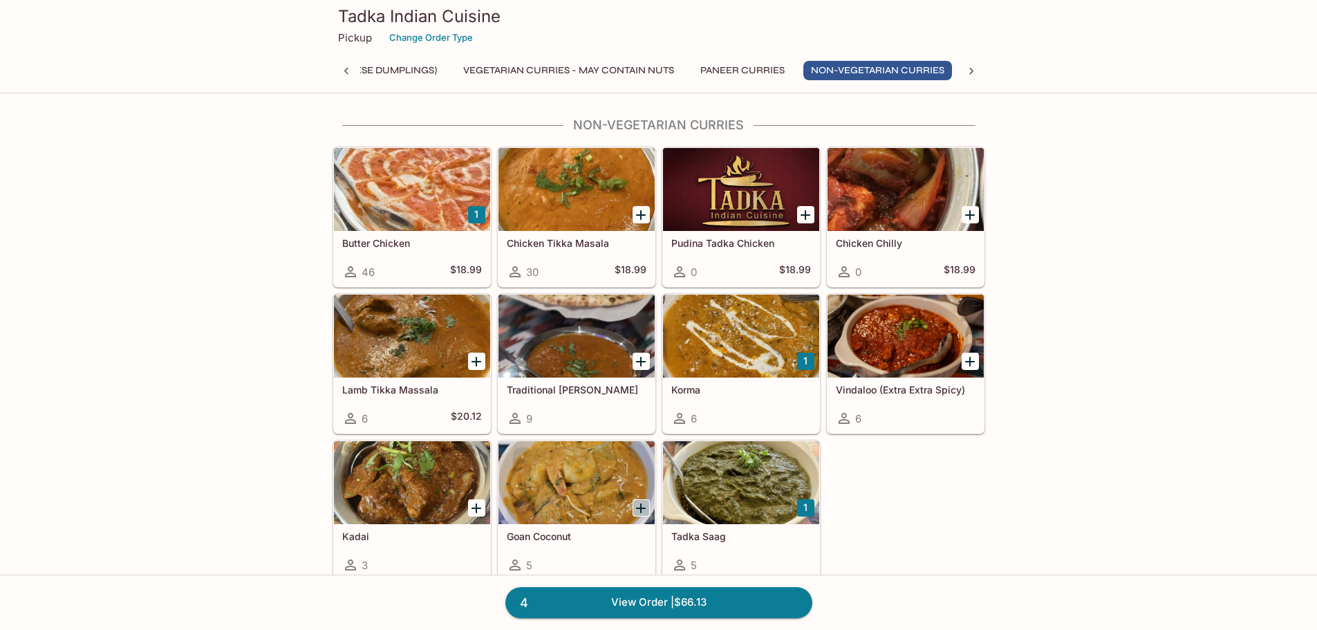
click at [639, 507] on icon "Add Goan Coconut" at bounding box center [641, 508] width 10 height 10
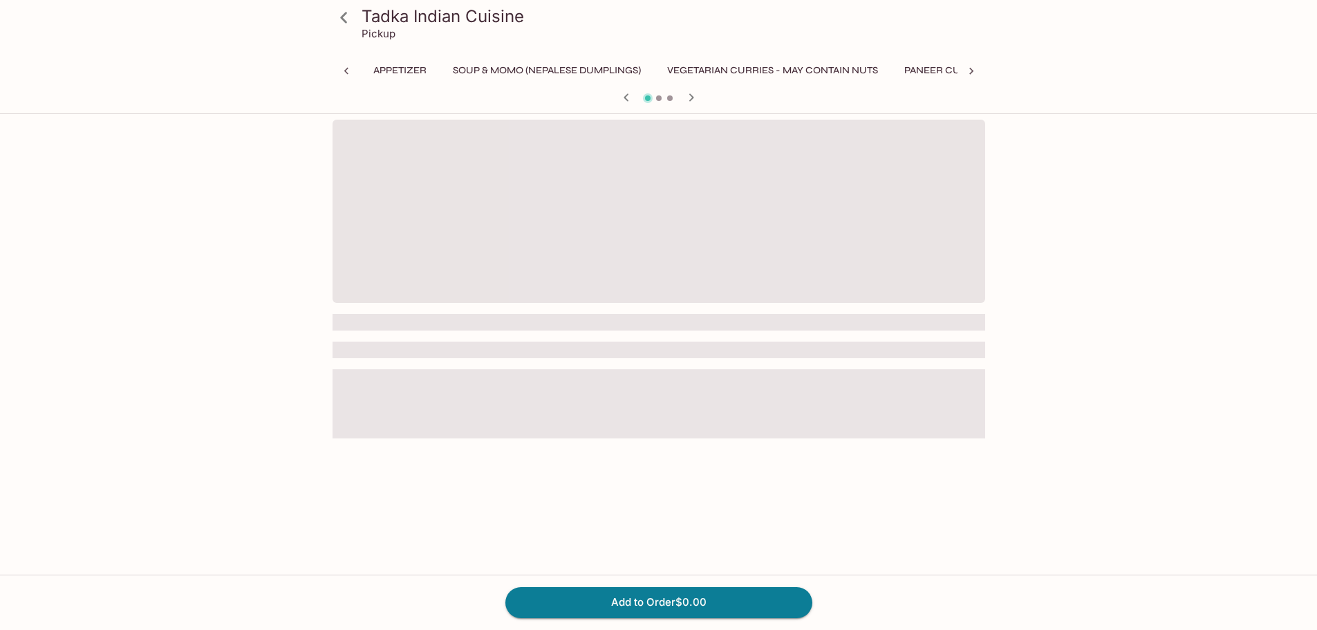
scroll to position [0, 204]
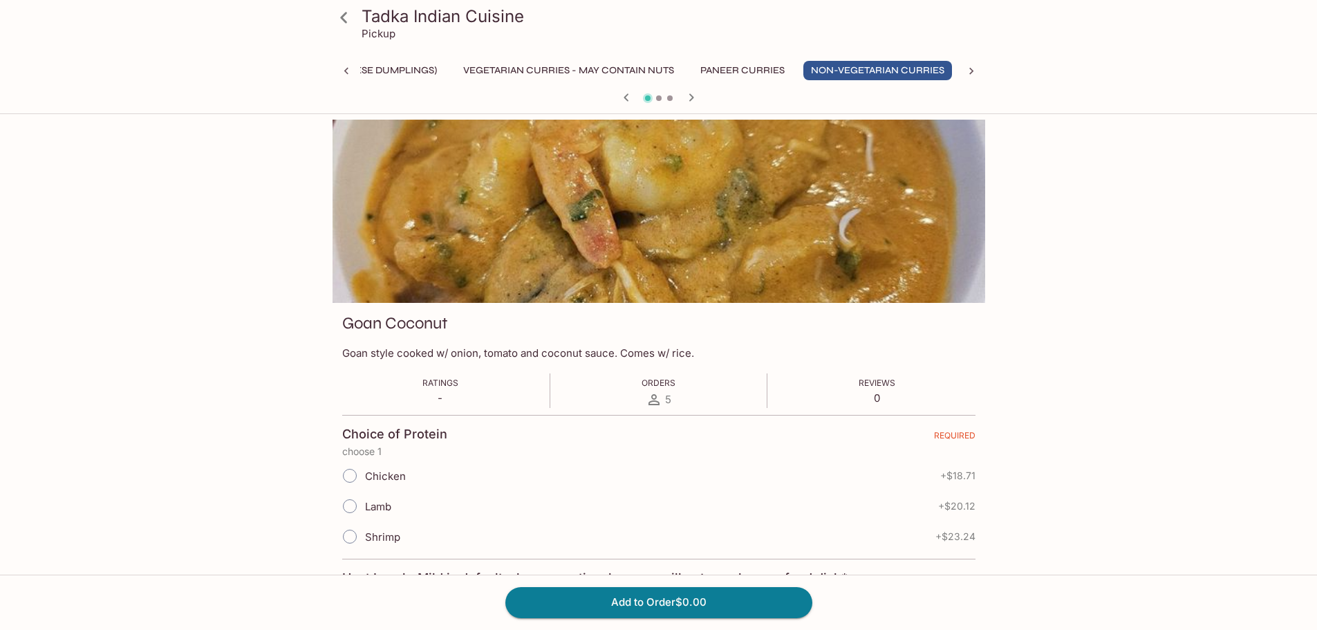
click at [374, 508] on span "Lamb" at bounding box center [378, 506] width 26 height 13
click at [364, 508] on input "Lamb" at bounding box center [349, 505] width 29 height 29
radio input "true"
click at [387, 537] on span "Shrimp" at bounding box center [382, 536] width 35 height 13
click at [364, 537] on input "Shrimp" at bounding box center [349, 536] width 29 height 29
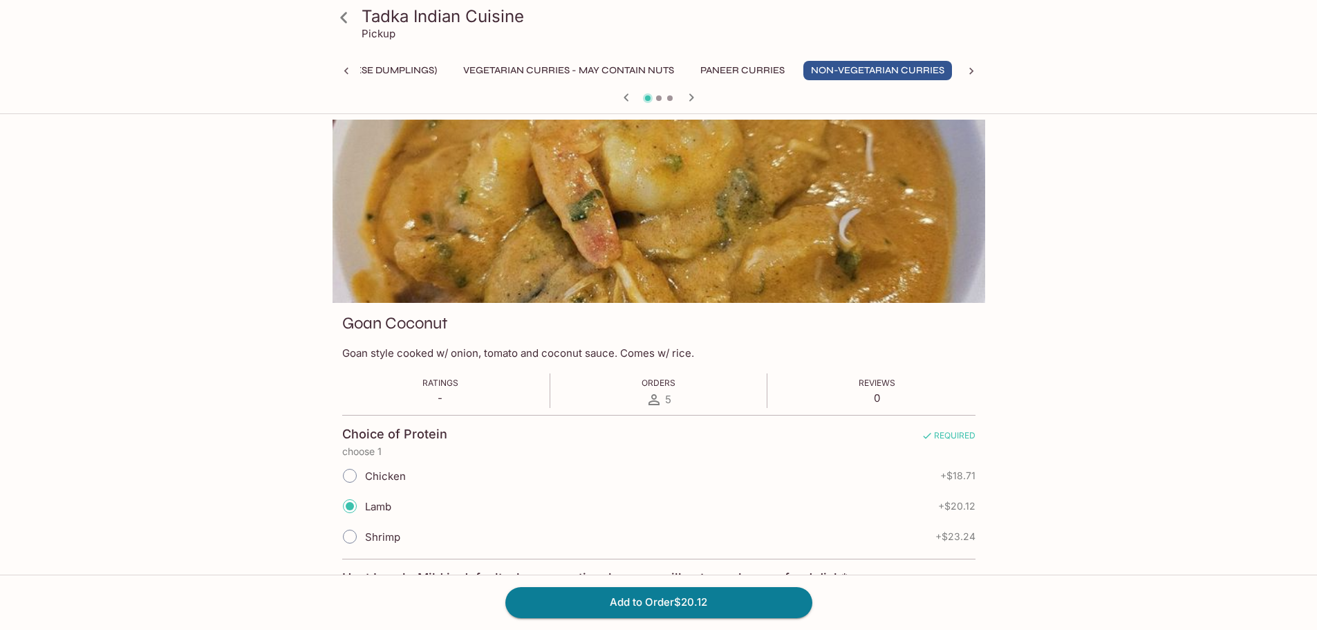
radio input "true"
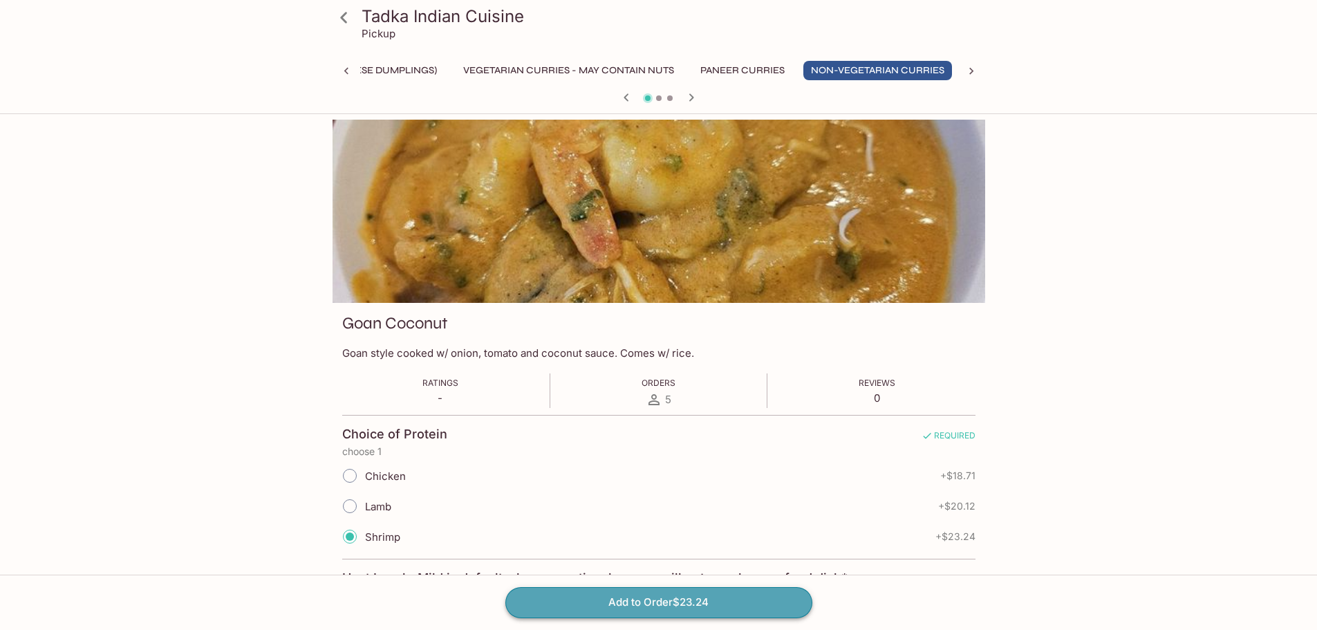
click at [662, 598] on button "Add to Order $23.24" at bounding box center [658, 602] width 307 height 30
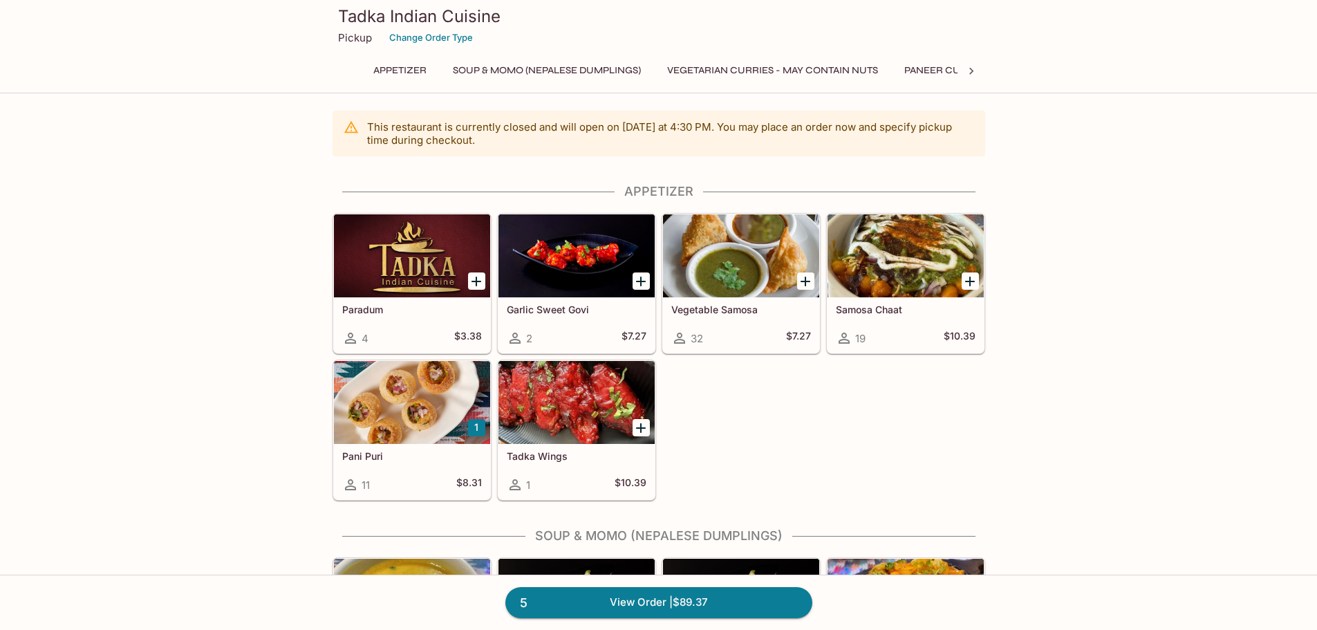
click at [473, 426] on button "1" at bounding box center [476, 427] width 17 height 17
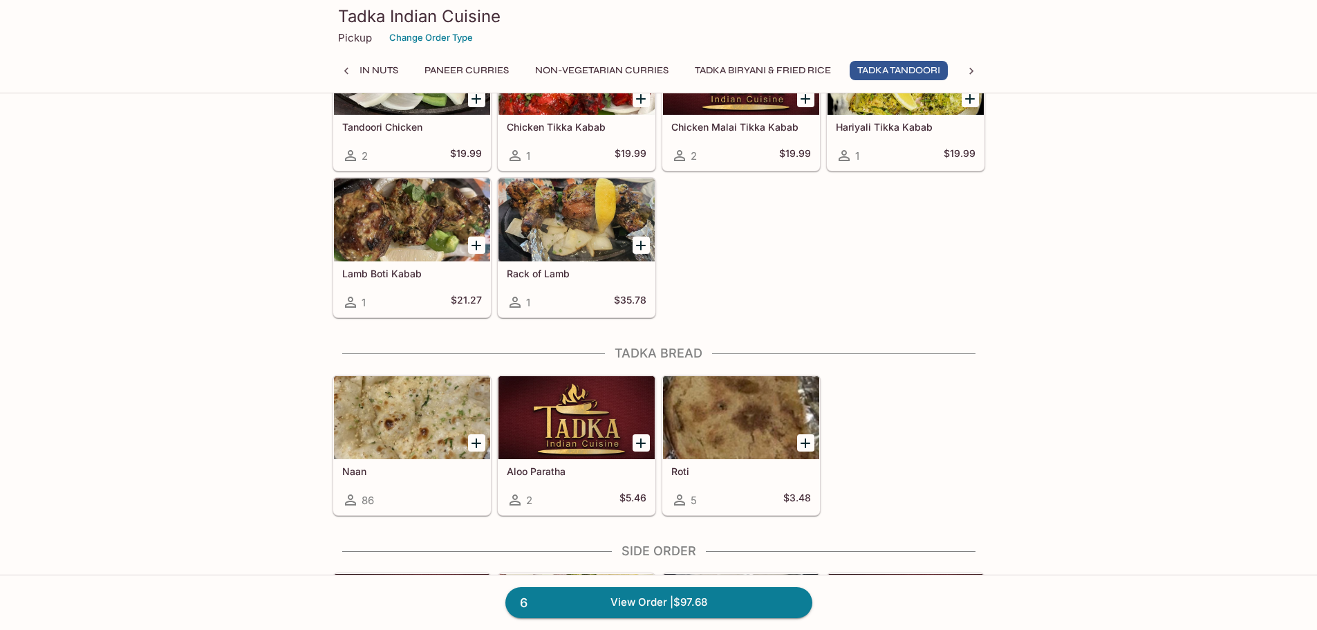
scroll to position [2419, 0]
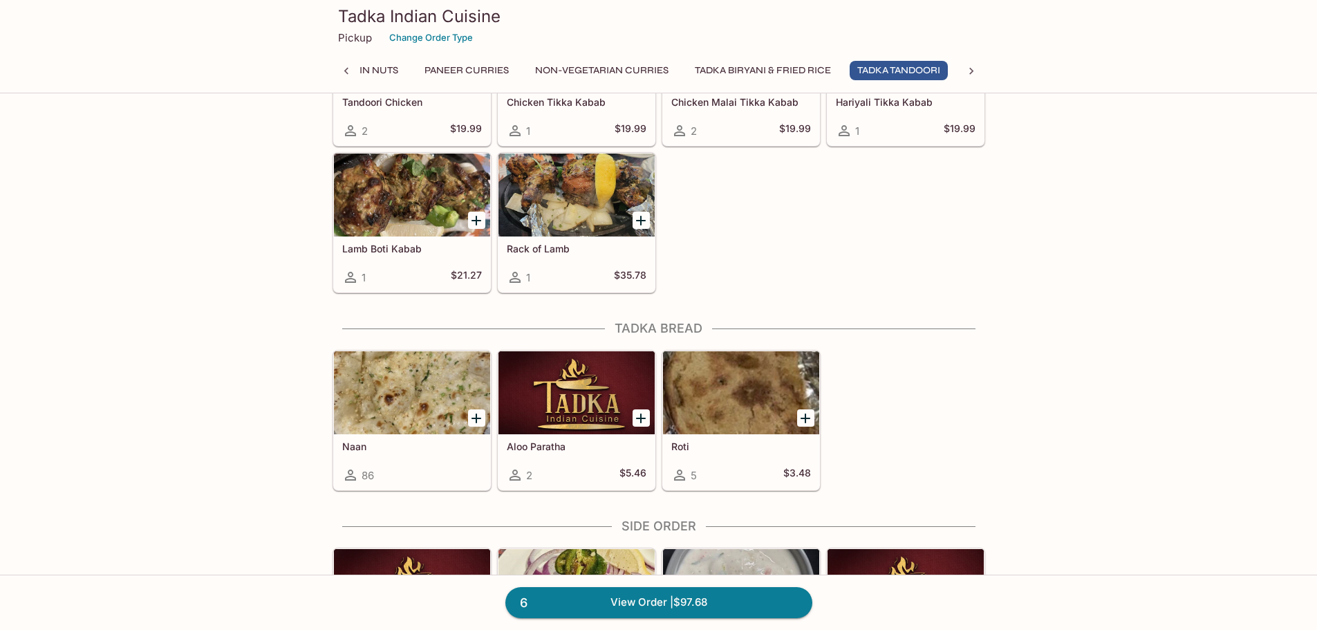
click at [442, 460] on div "Naan 86" at bounding box center [412, 461] width 156 height 55
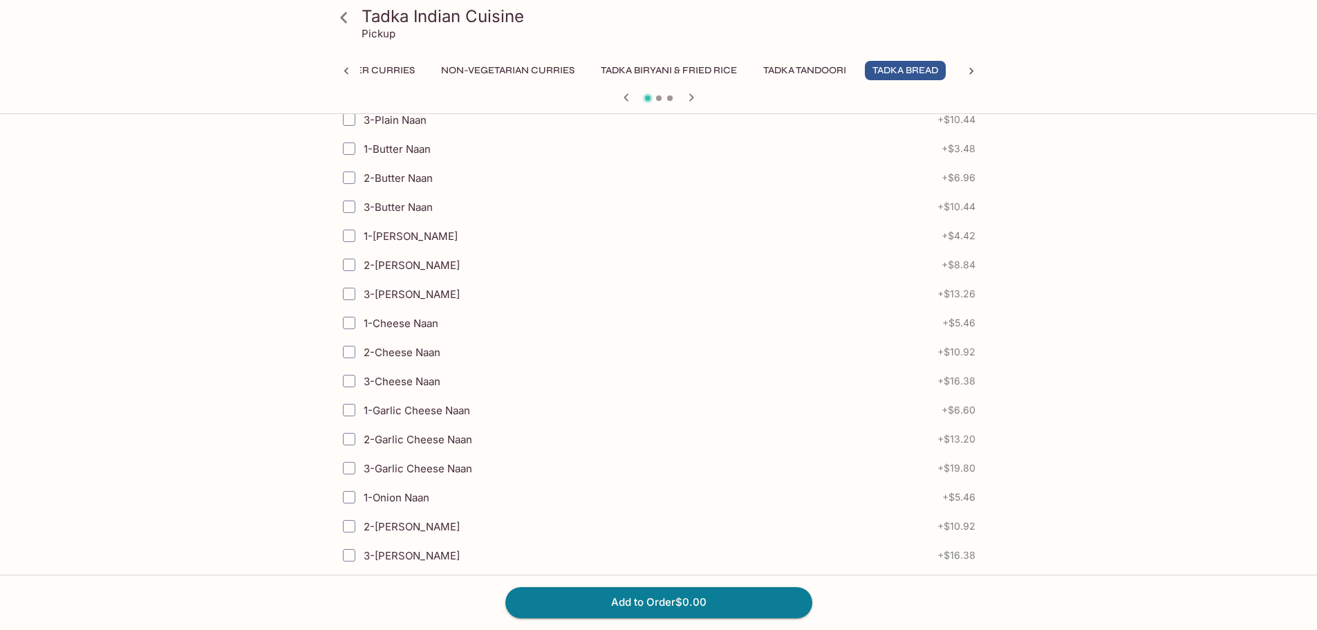
scroll to position [484, 0]
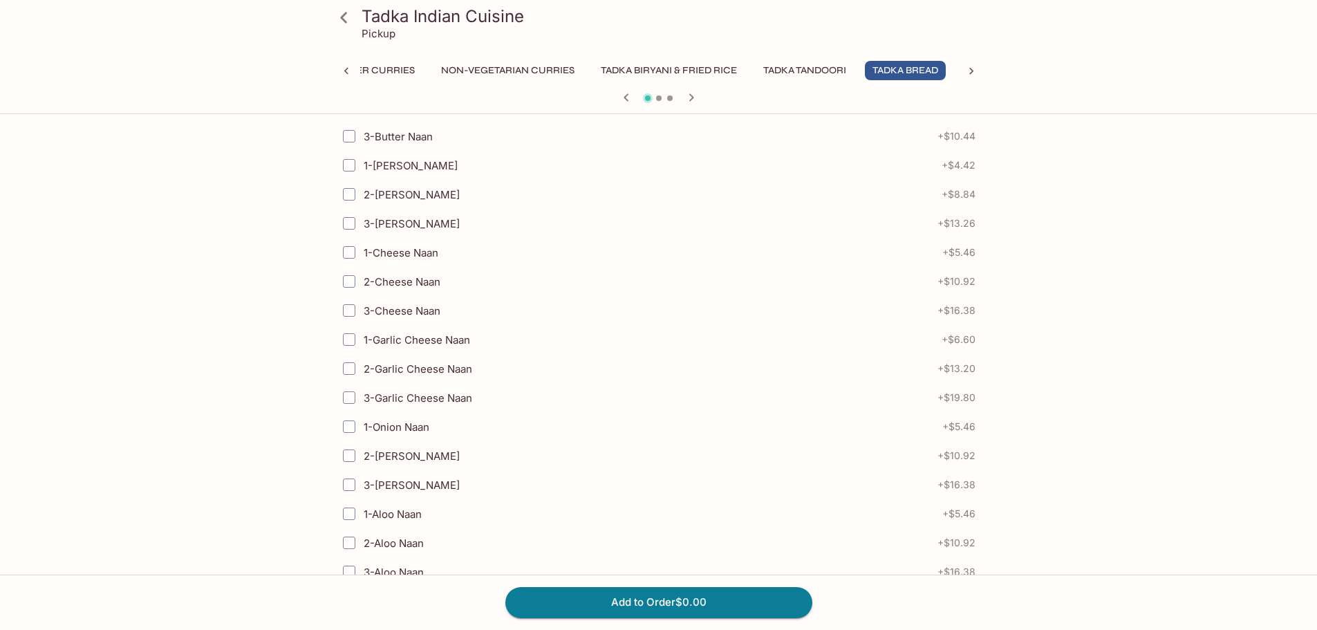
click at [391, 372] on span "2-Garlic Cheese Naan" at bounding box center [418, 368] width 109 height 13
click at [363, 372] on input "2-Garlic Cheese Naan" at bounding box center [349, 369] width 28 height 28
checkbox input "true"
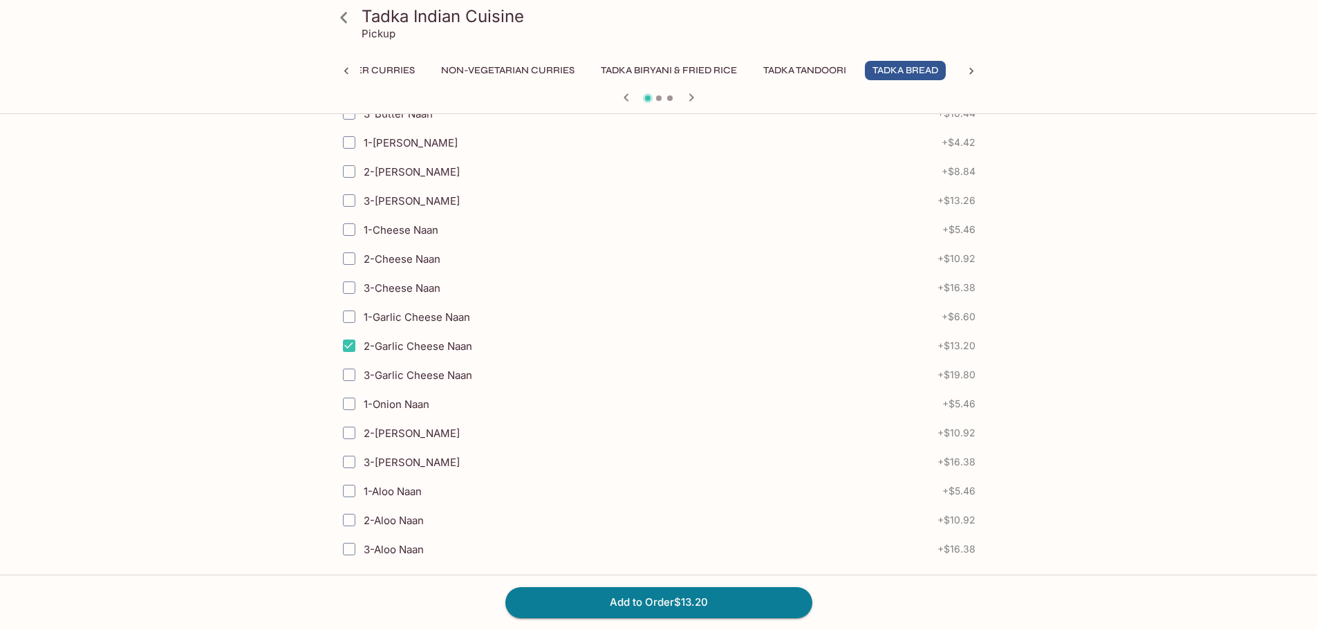
scroll to position [528, 0]
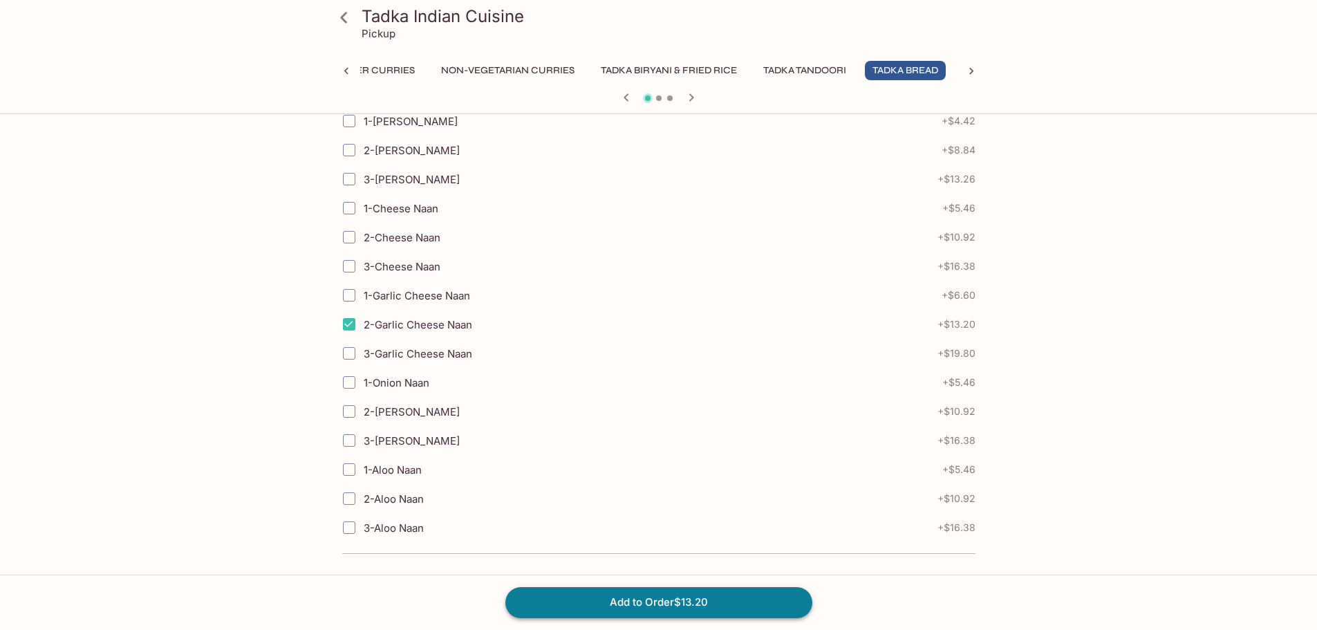
click at [655, 604] on button "Add to Order $13.20" at bounding box center [658, 602] width 307 height 30
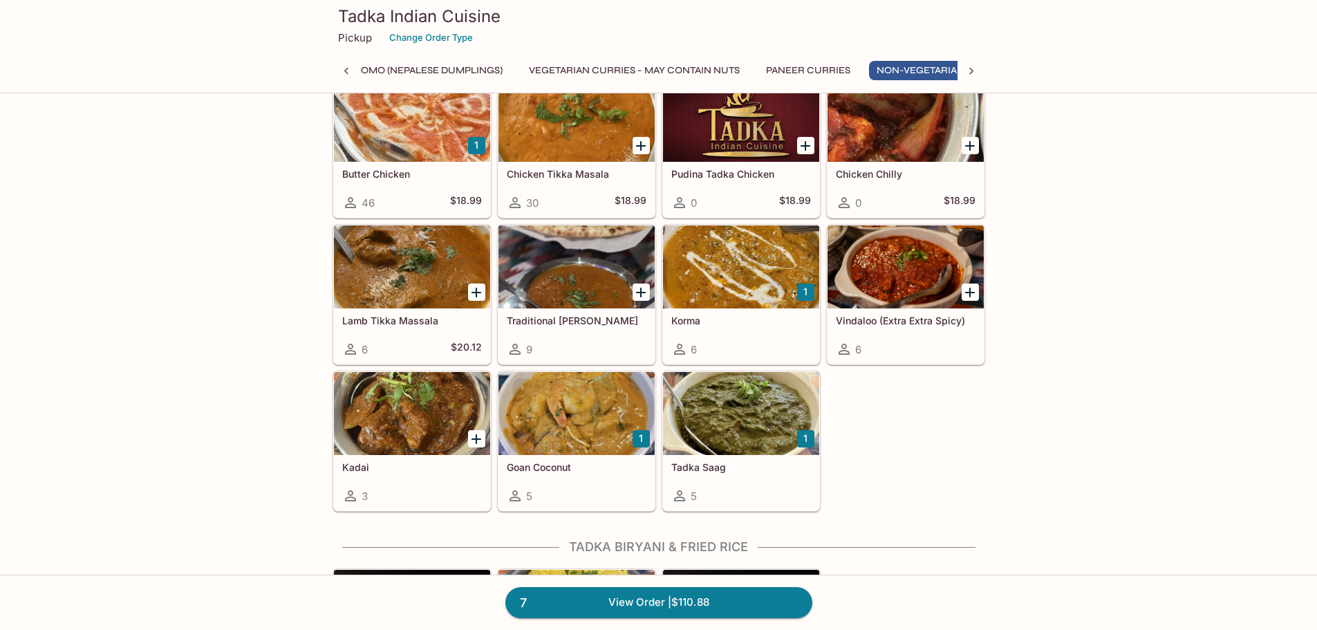
scroll to position [1804, 0]
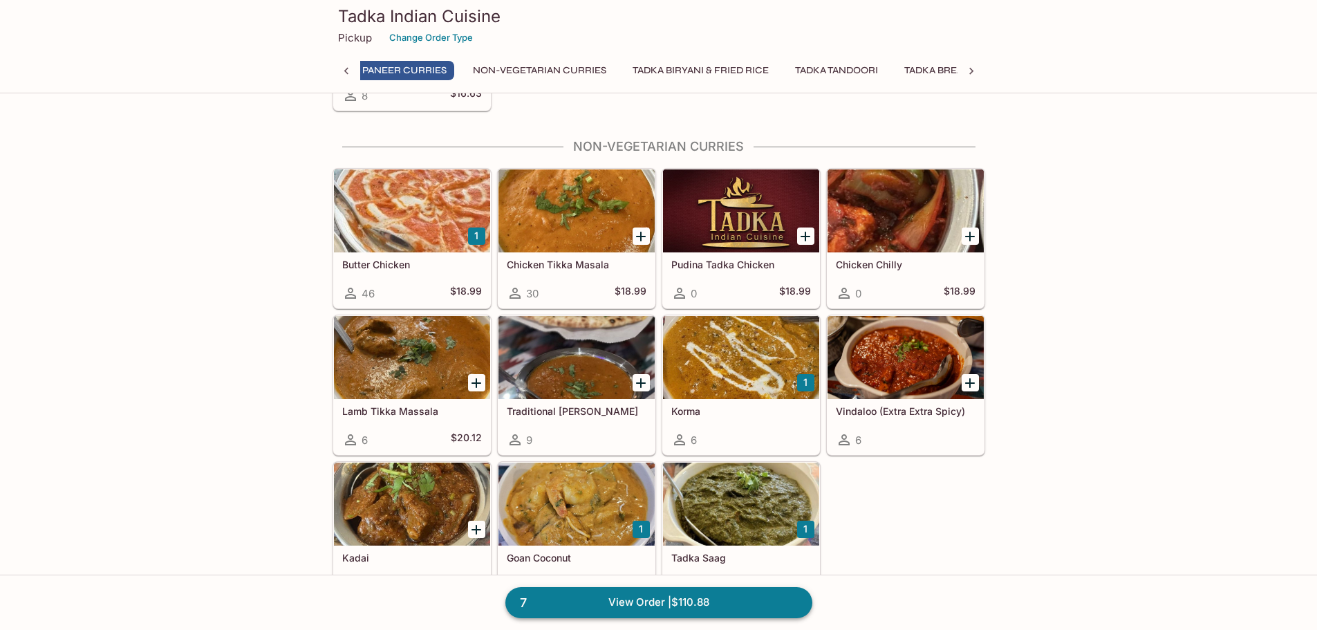
click at [705, 605] on link "7 View Order | $110.88" at bounding box center [658, 602] width 307 height 30
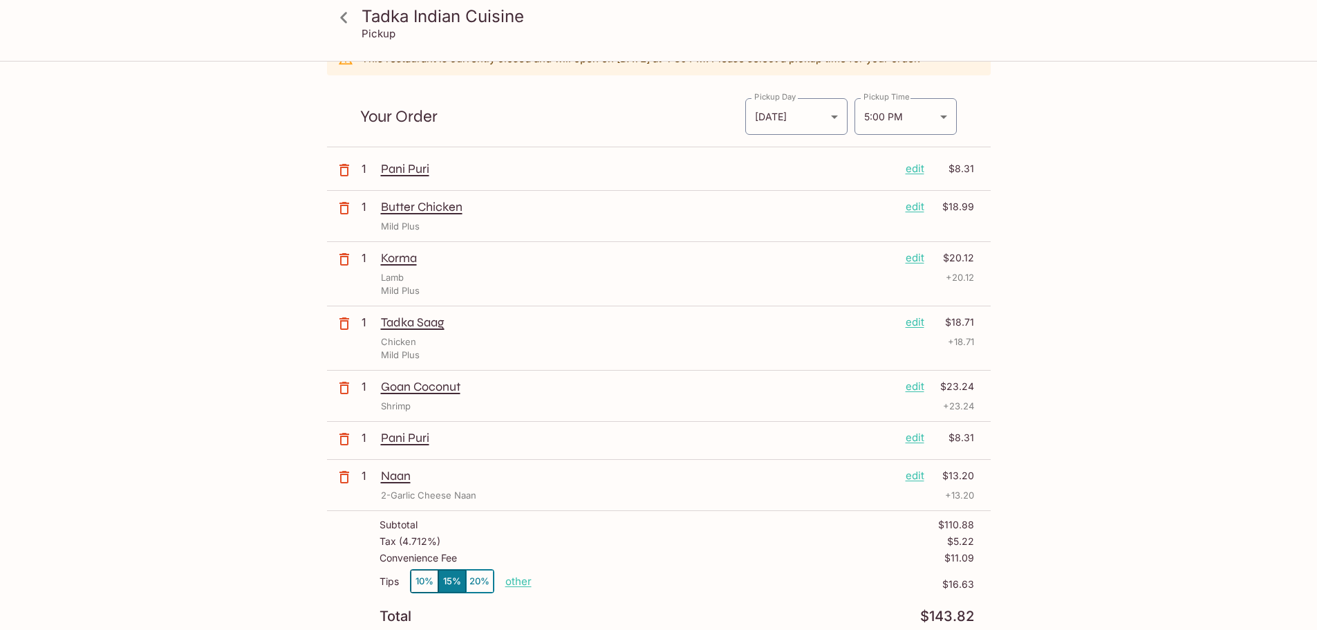
click at [918, 164] on p "edit" at bounding box center [914, 168] width 19 height 15
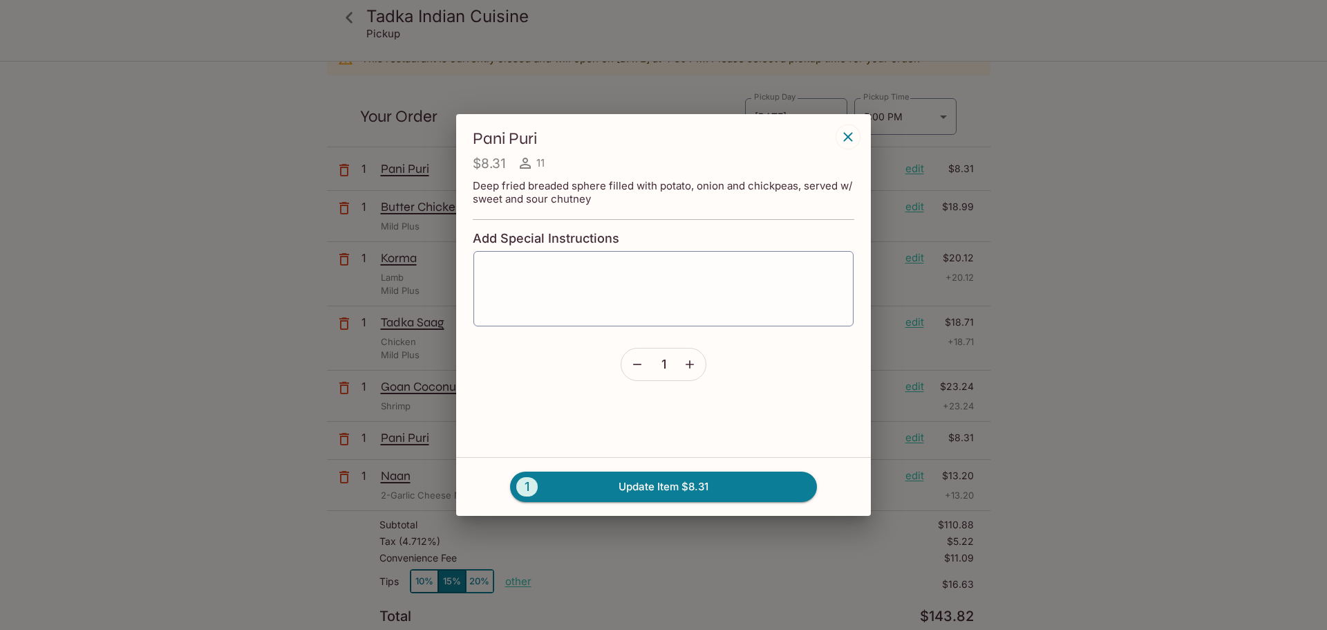
click at [695, 355] on button "button" at bounding box center [690, 364] width 32 height 32
click at [686, 484] on button "2 Update Item $16.62" at bounding box center [663, 486] width 307 height 30
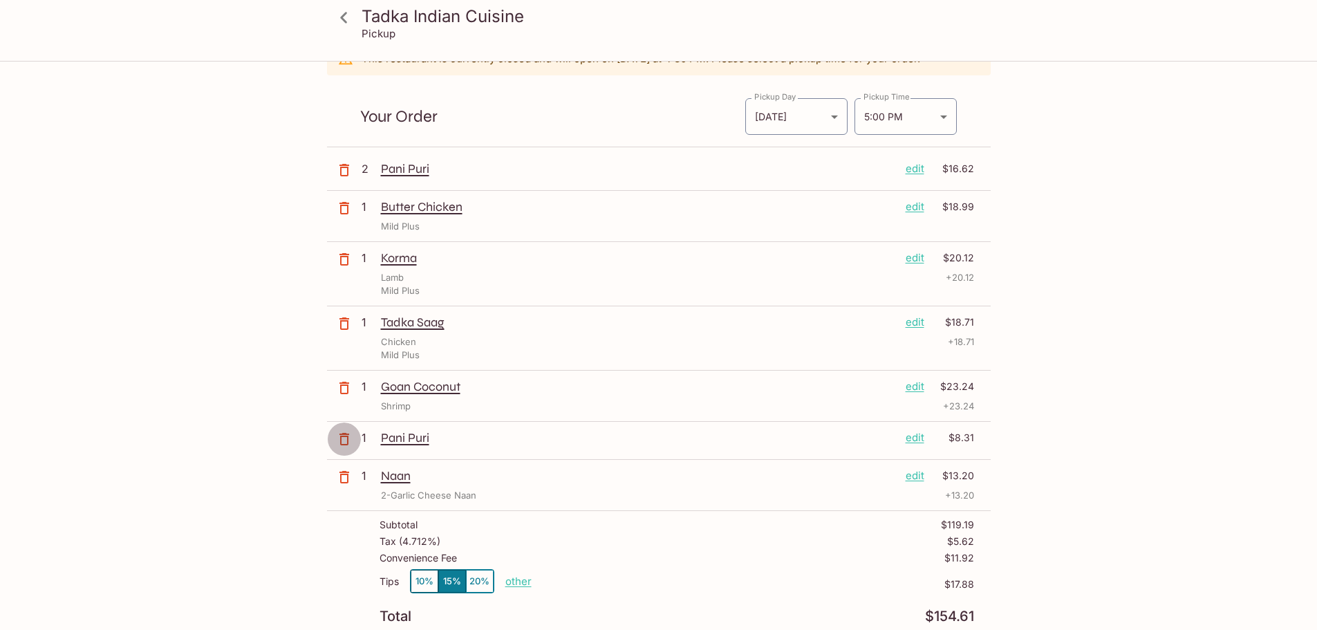
click at [347, 440] on icon "button" at bounding box center [344, 439] width 10 height 12
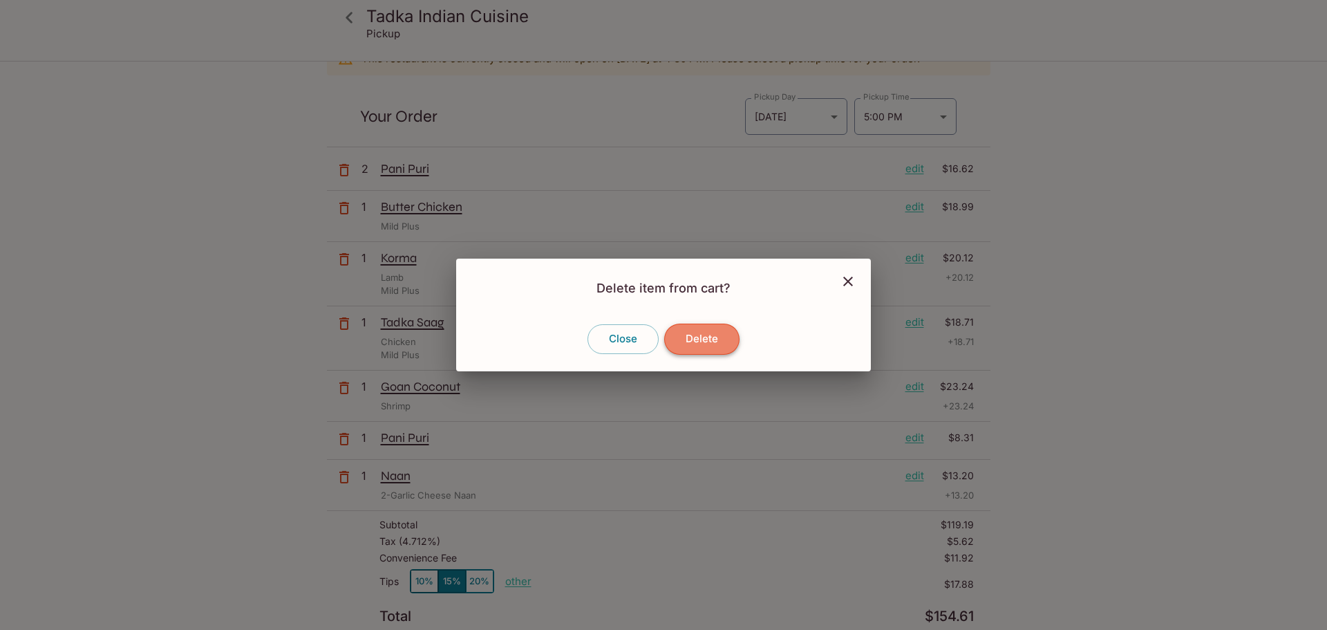
click at [715, 338] on button "Delete" at bounding box center [701, 338] width 75 height 30
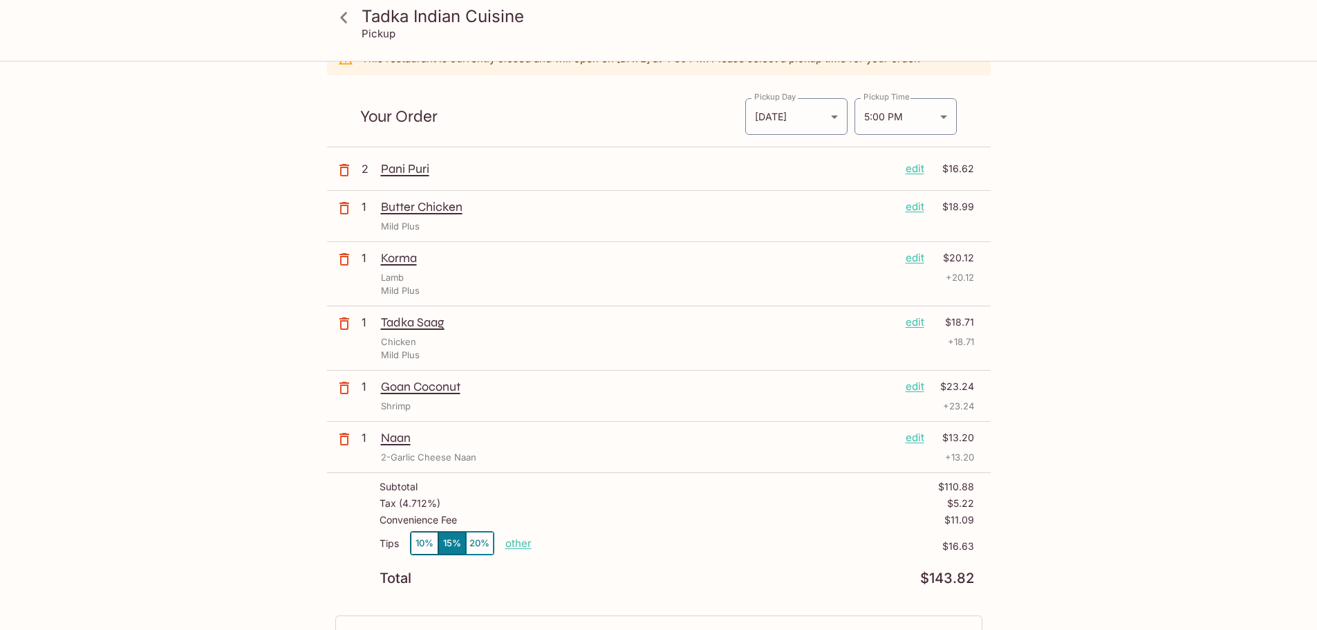
click at [488, 543] on button "20%" at bounding box center [480, 542] width 28 height 23
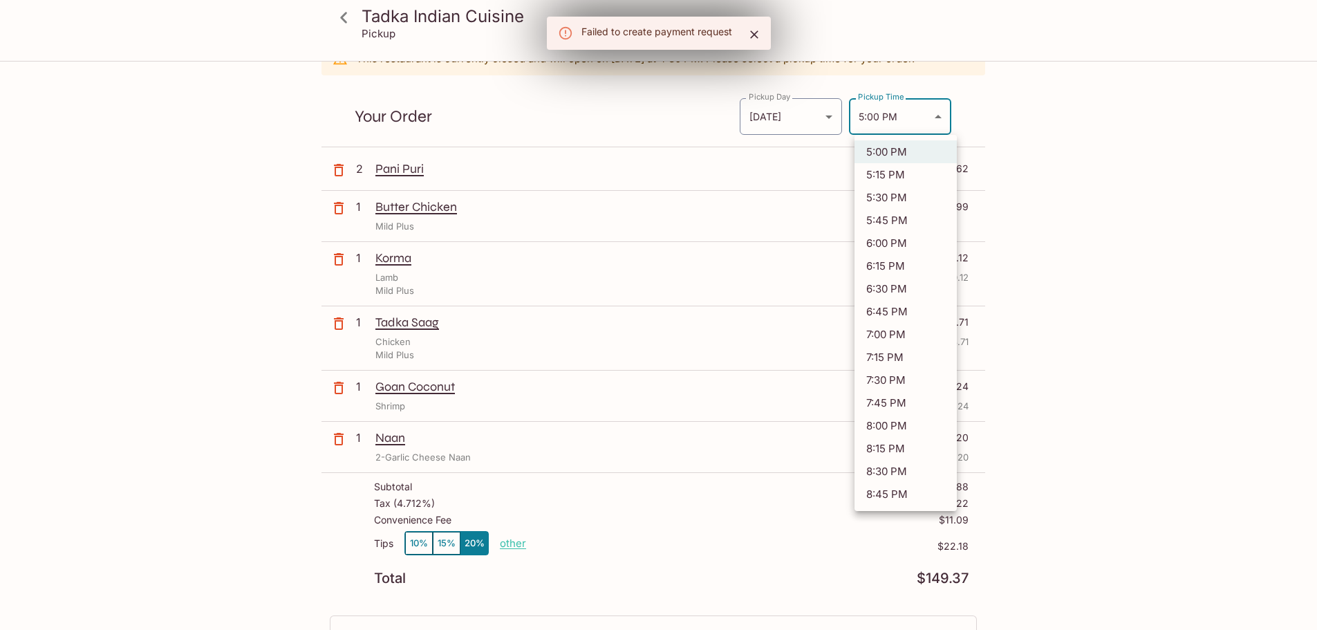
click at [932, 117] on body "Tadka Indian Cuisine Pickup Tadka Indian Cuisine [STREET_ADDRESS] This restaura…" at bounding box center [658, 308] width 1317 height 630
click at [907, 200] on li "5:30 PM" at bounding box center [905, 197] width 102 height 23
type input "[DATE]T03:30:00.000000Z"
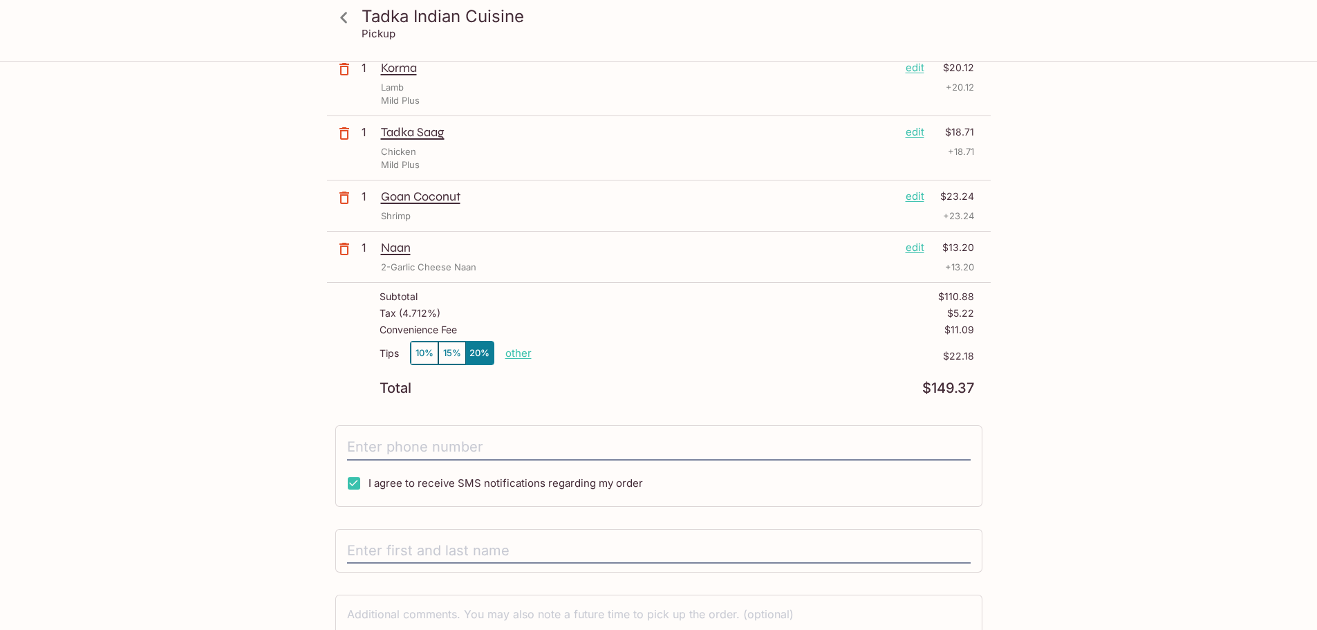
scroll to position [276, 0]
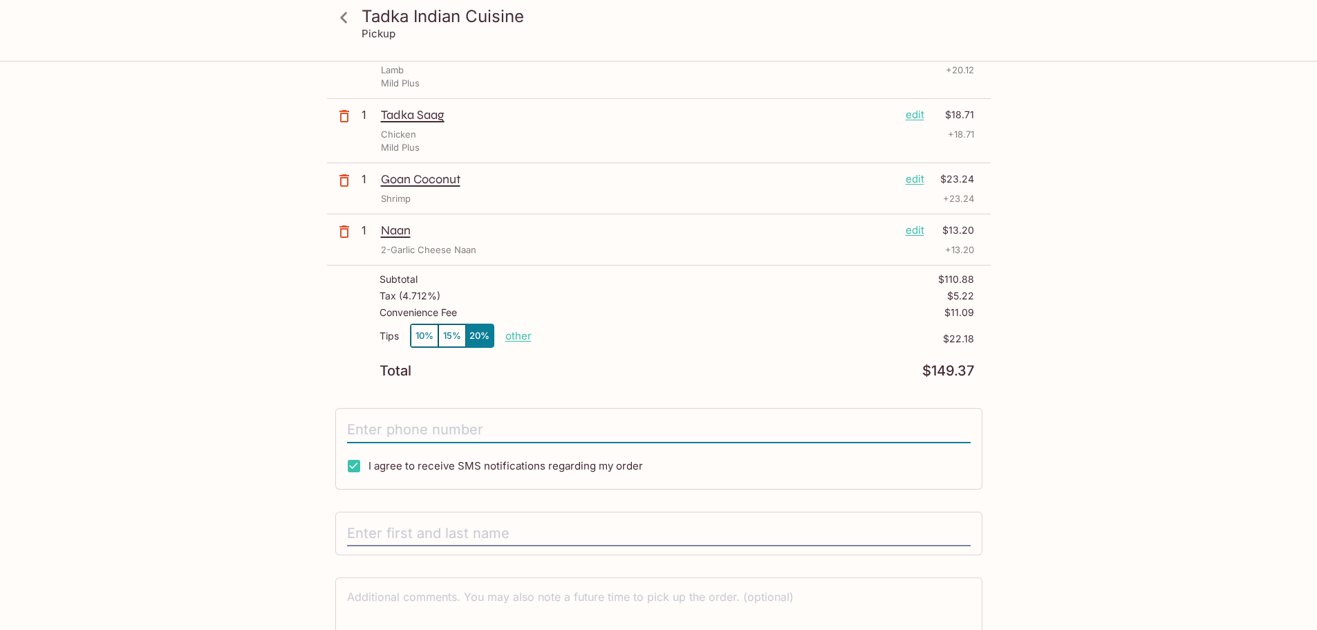
click at [496, 433] on input "tel" at bounding box center [658, 430] width 623 height 26
type input "[PHONE_NUMBER]"
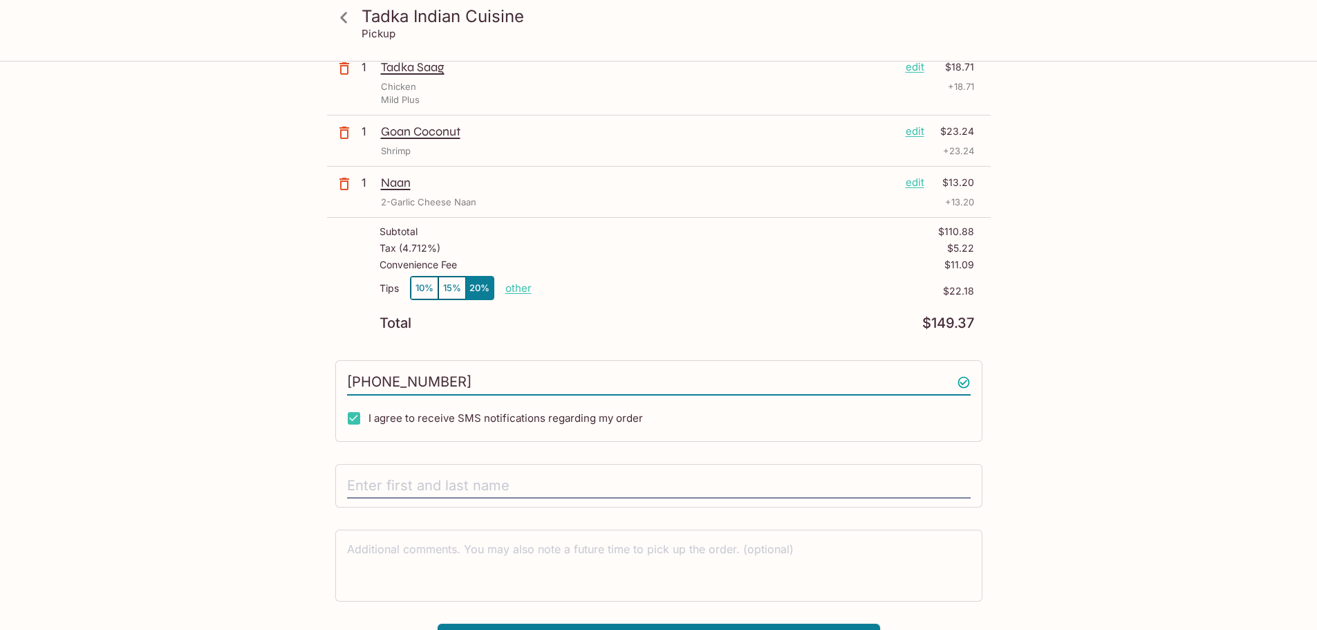
scroll to position [346, 0]
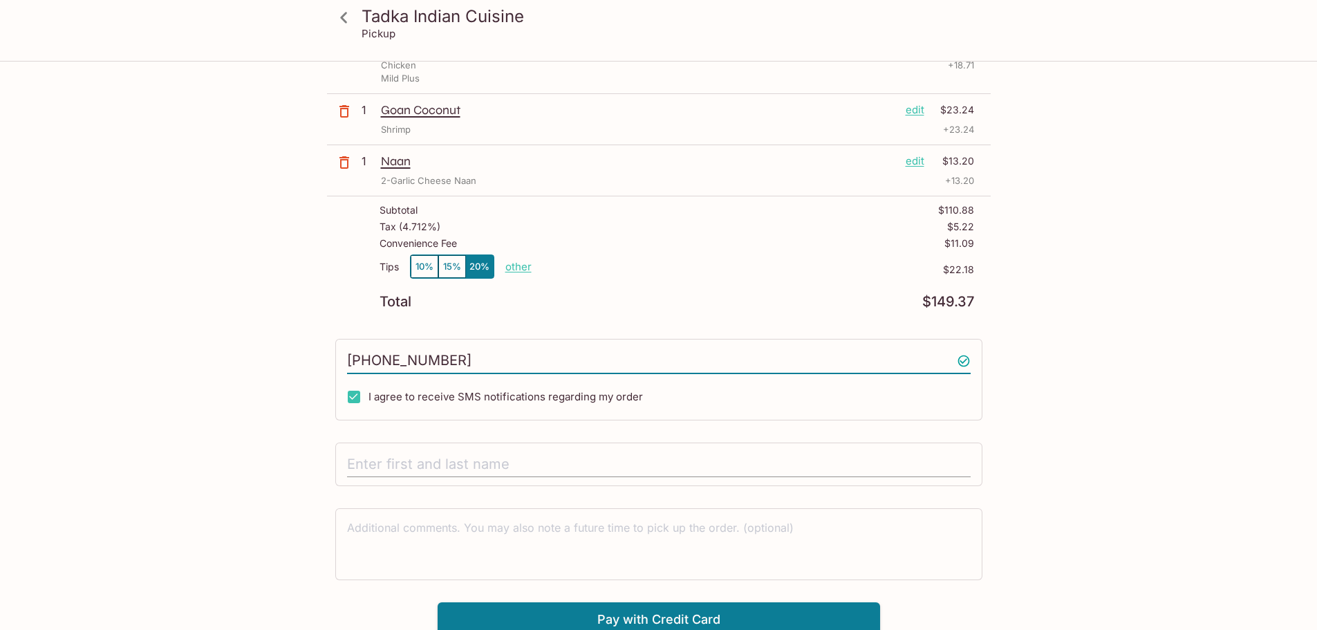
click at [393, 454] on input "text" at bounding box center [658, 464] width 623 height 26
type input "[PERSON_NAME]"
click at [613, 548] on textarea at bounding box center [658, 544] width 623 height 48
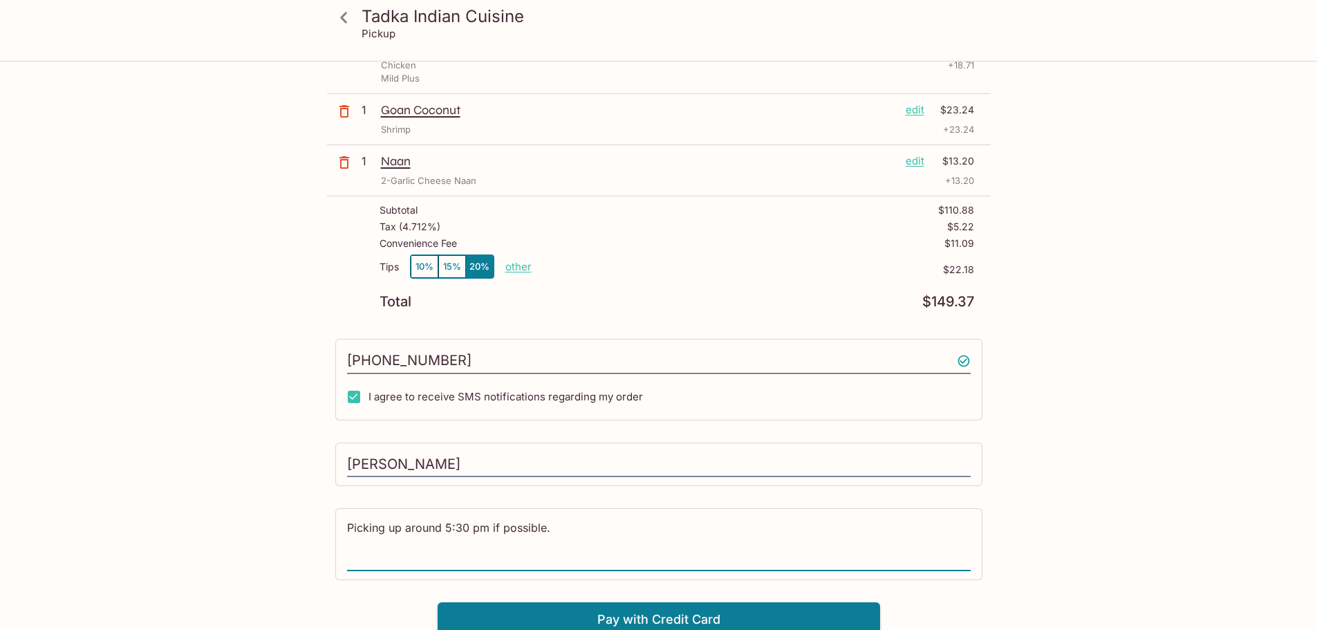
scroll to position [352, 0]
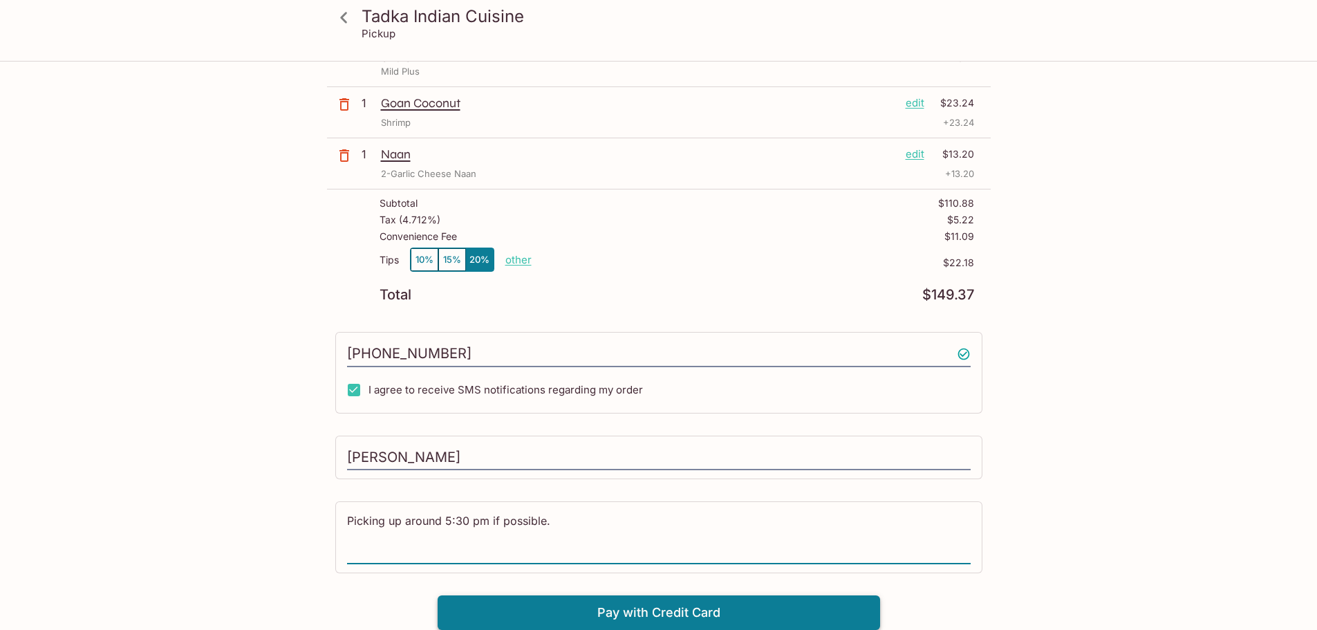
type textarea "Picking up around 5:30 pm if possible."
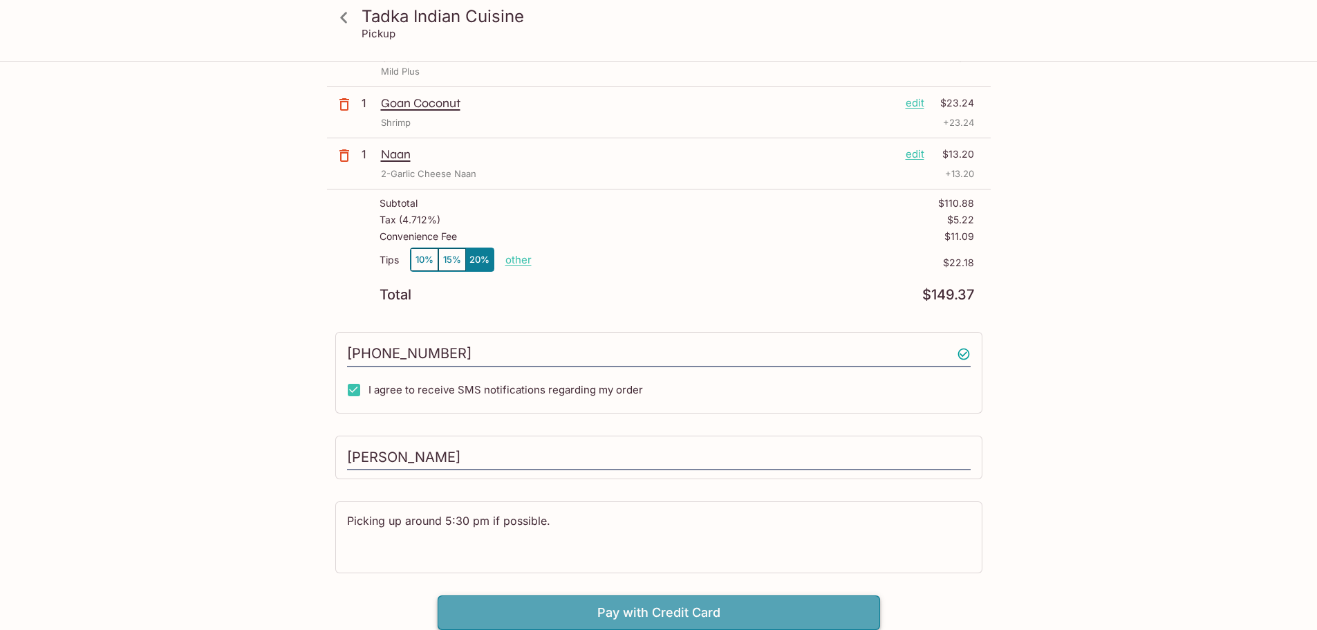
click at [671, 617] on button "Pay with Credit Card" at bounding box center [658, 612] width 442 height 35
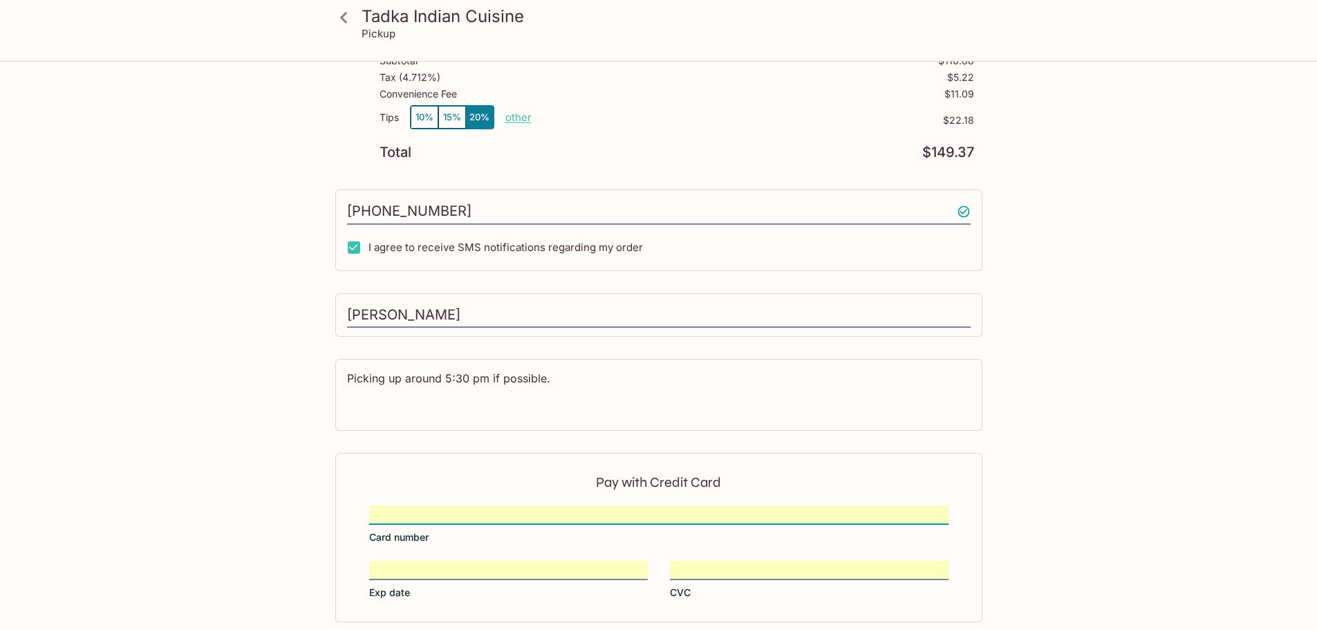
scroll to position [560, 0]
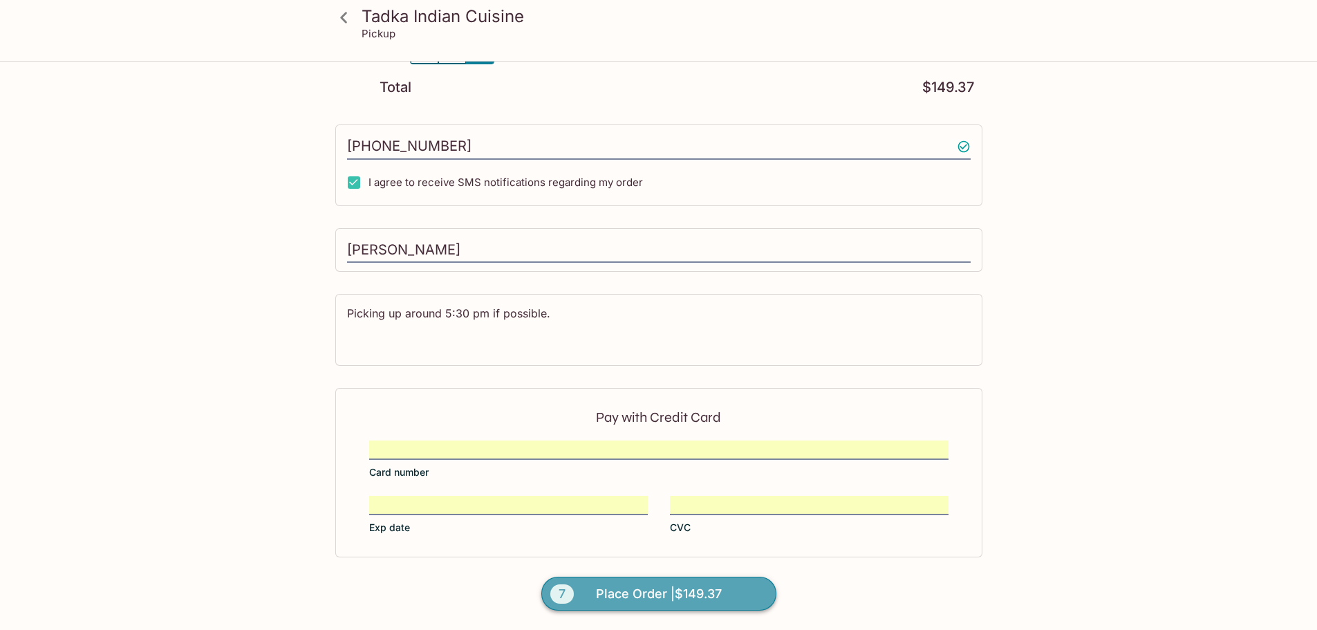
click at [715, 589] on span "Place Order | $149.37" at bounding box center [659, 594] width 126 height 22
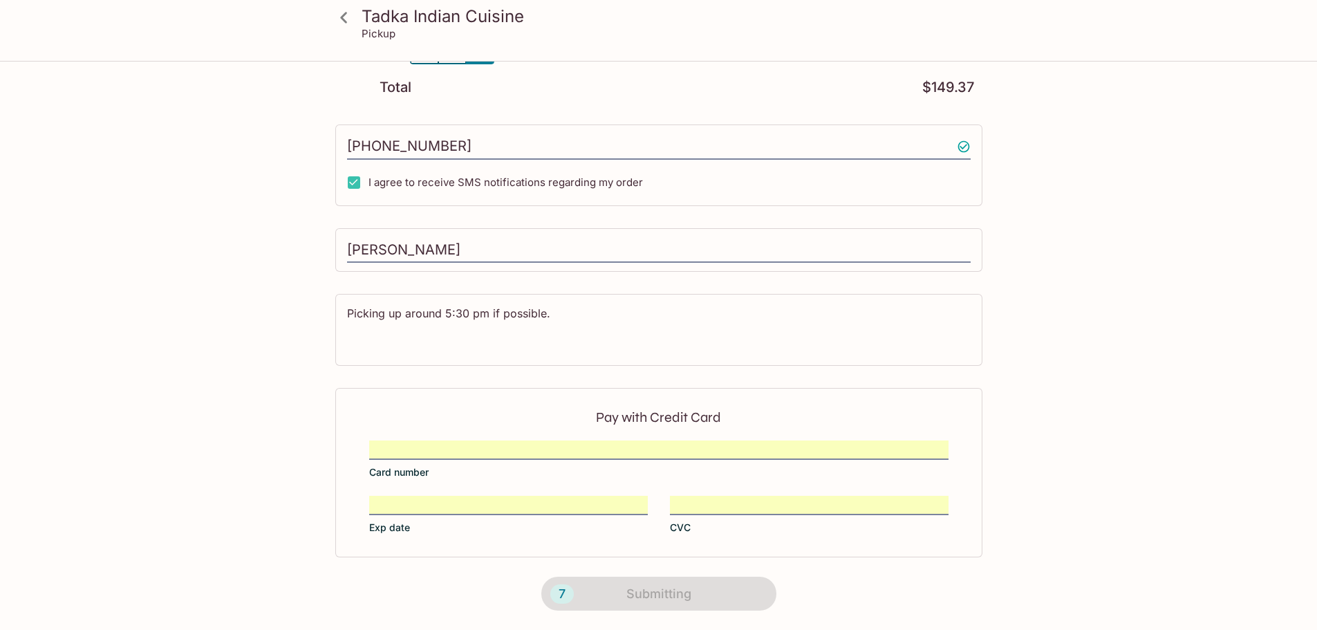
scroll to position [173, 0]
